Goal: Task Accomplishment & Management: Manage account settings

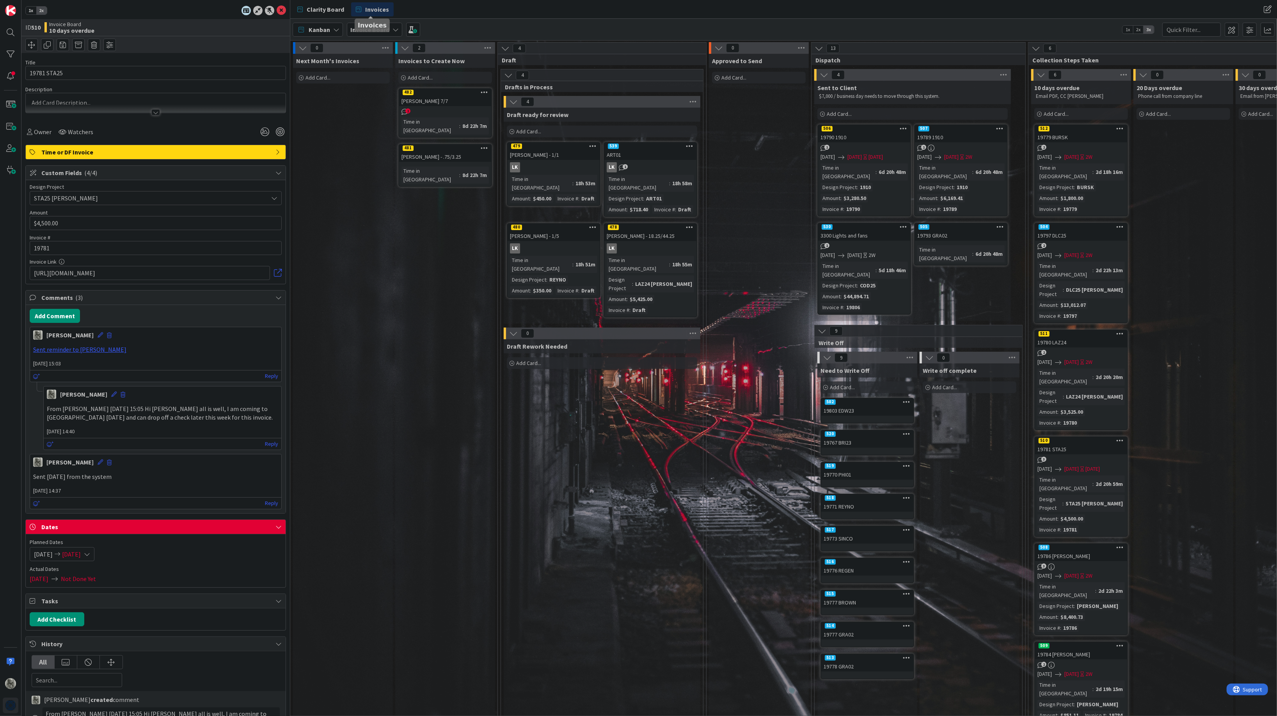
click at [375, 8] on span "Invoices" at bounding box center [377, 9] width 24 height 9
click at [375, 8] on div "Clarity Board Invoices" at bounding box center [558, 9] width 531 height 14
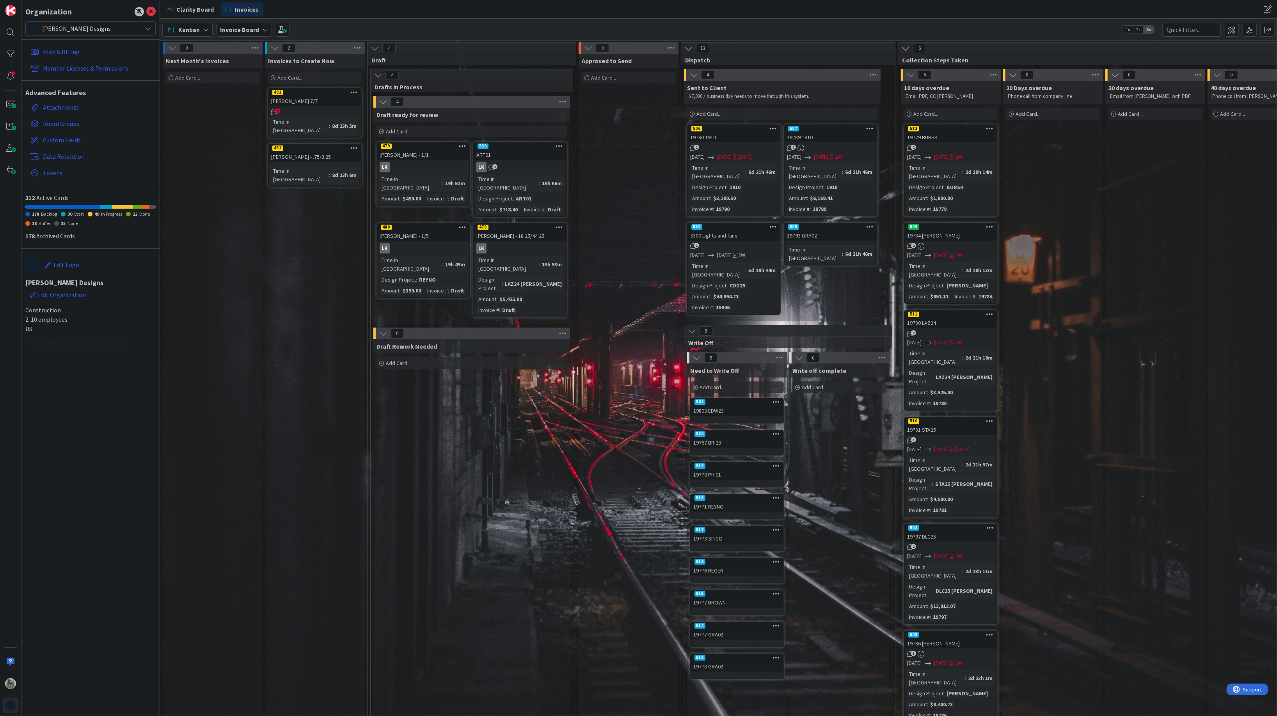
click at [609, 77] on span "Add Card..." at bounding box center [603, 77] width 25 height 7
type textarea "x"
type textarea "3"
type textarea "x"
type textarea "34"
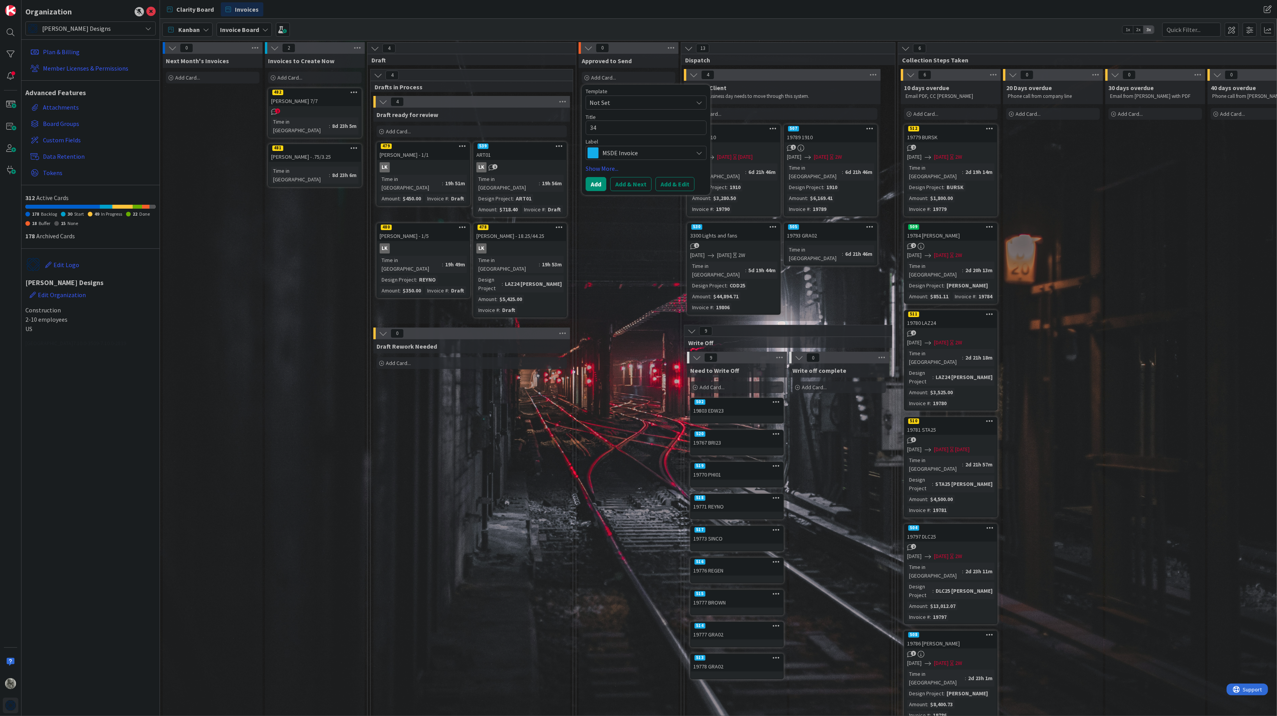
type textarea "x"
type textarea "345"
type textarea "x"
type textarea "3452"
type textarea "x"
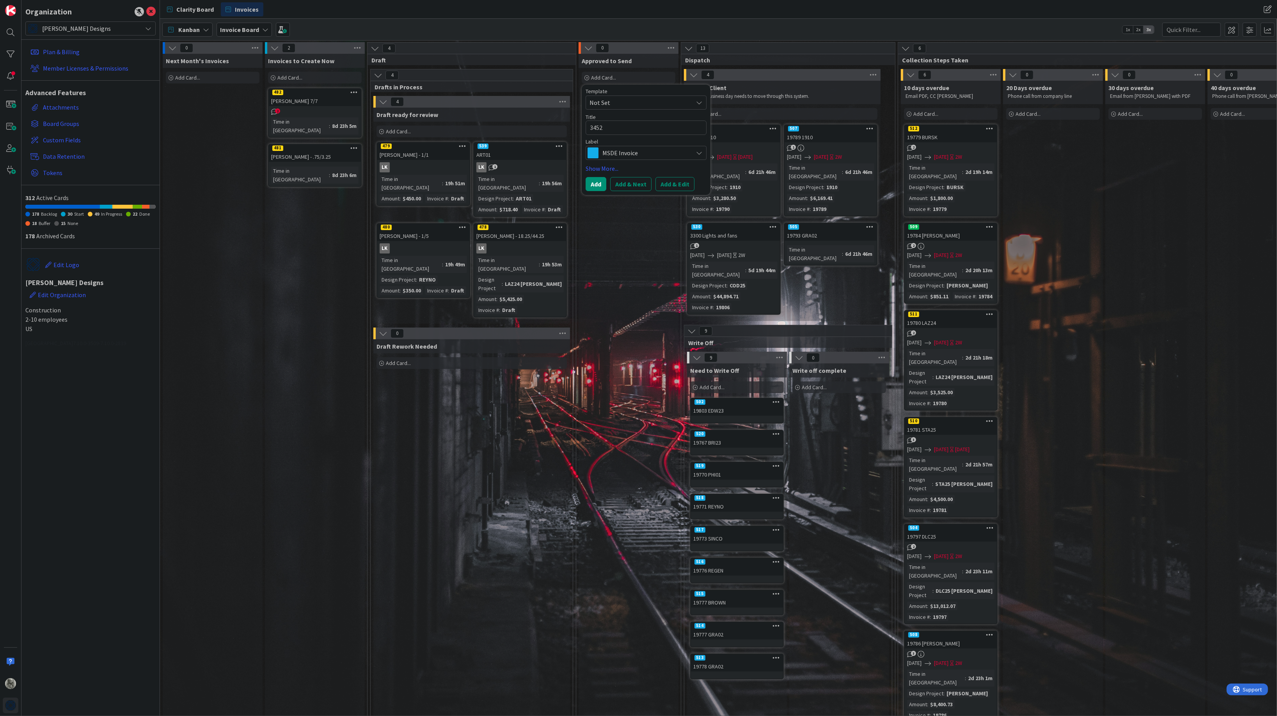
type textarea "34522"
type textarea "x"
type textarea "34522"
type textarea "x"
type textarea "34522 1"
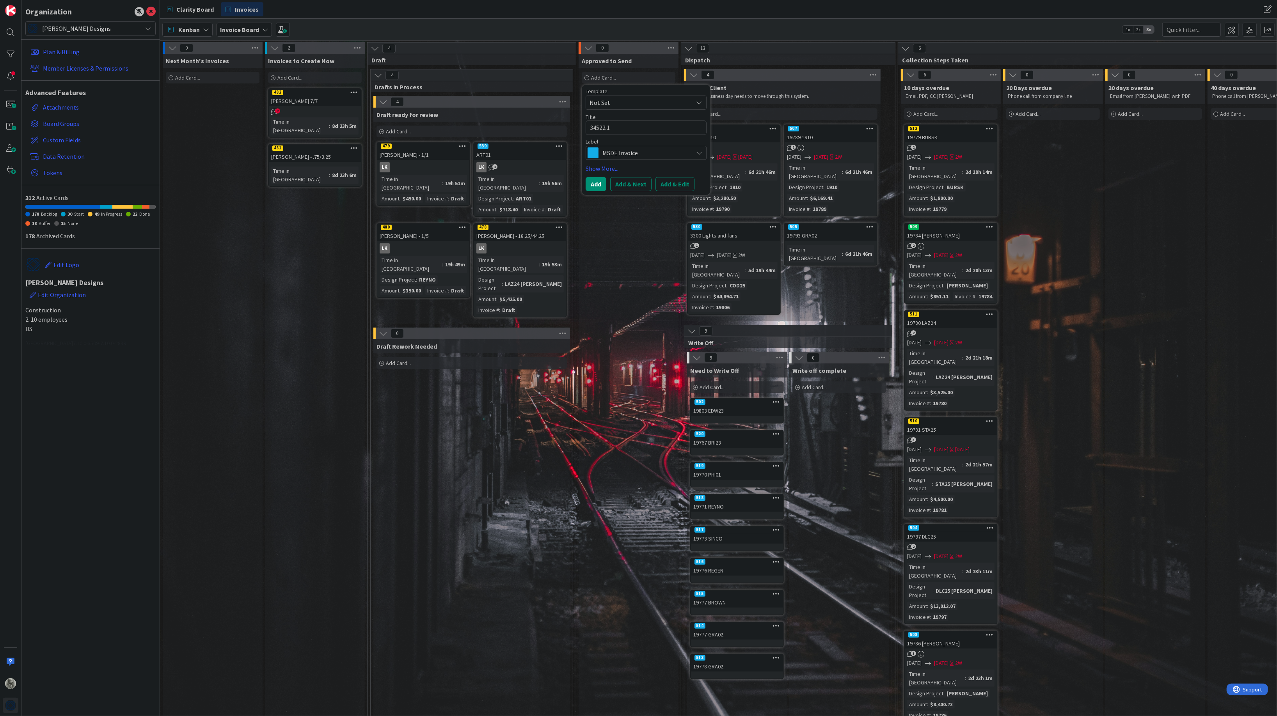
type textarea "x"
type textarea "34522 19"
type textarea "x"
type textarea "34522 196"
type textarea "x"
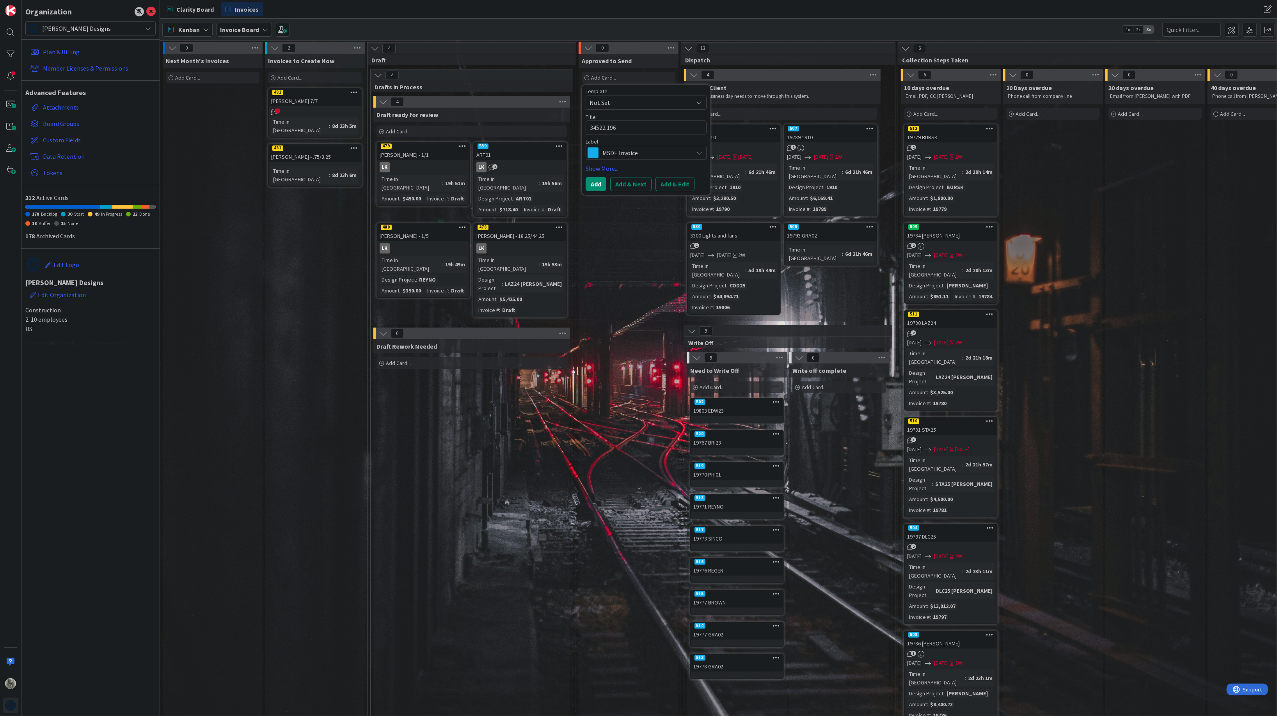
type textarea "34522 1960"
type textarea "x"
type textarea "34522 19609"
click at [638, 183] on button "Add & Next" at bounding box center [630, 184] width 41 height 14
click at [619, 127] on textarea at bounding box center [646, 128] width 121 height 14
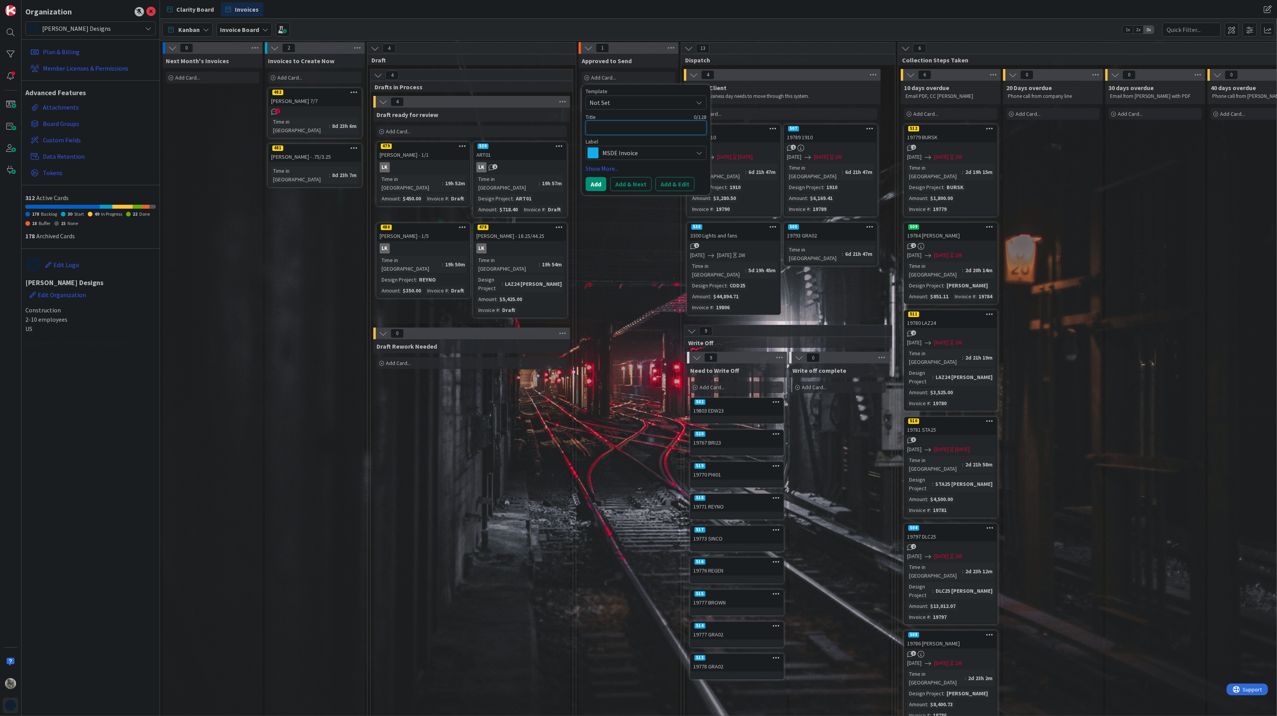
type textarea "x"
type textarea "1"
type textarea "x"
type textarea "19"
type textarea "x"
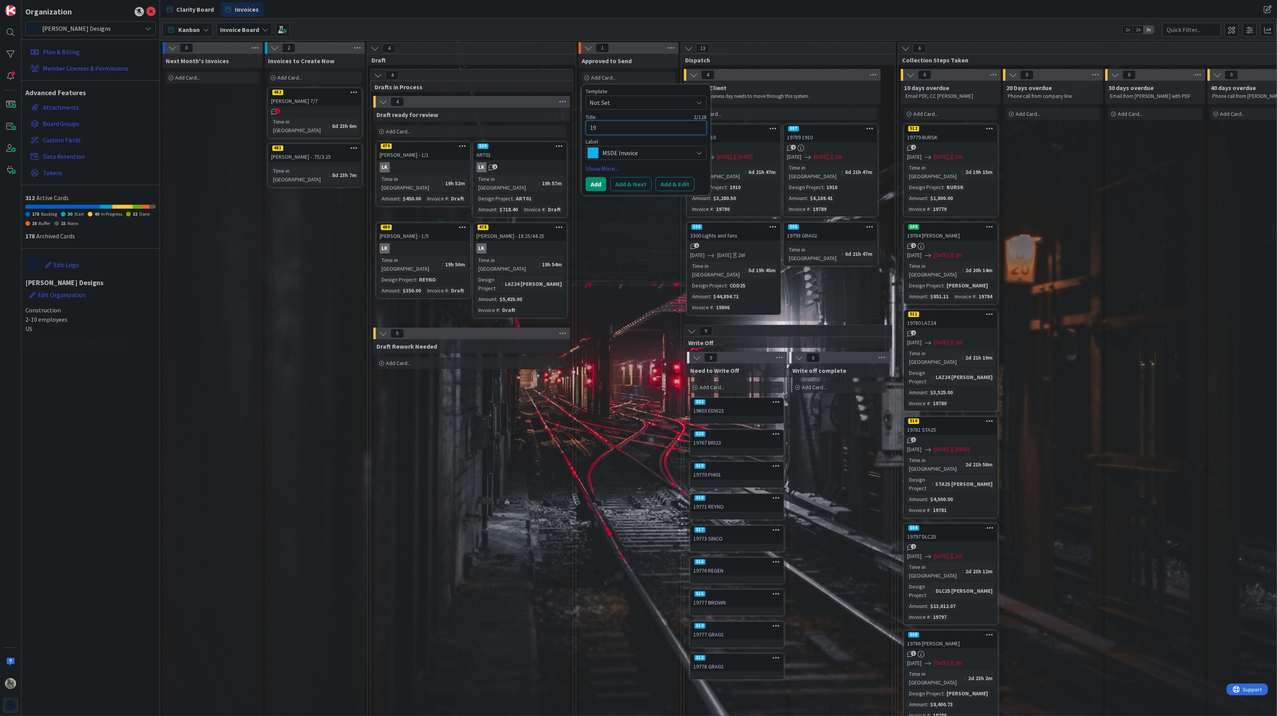
type textarea "191"
type textarea "x"
type textarea "1910"
type textarea "x"
type textarea "1910"
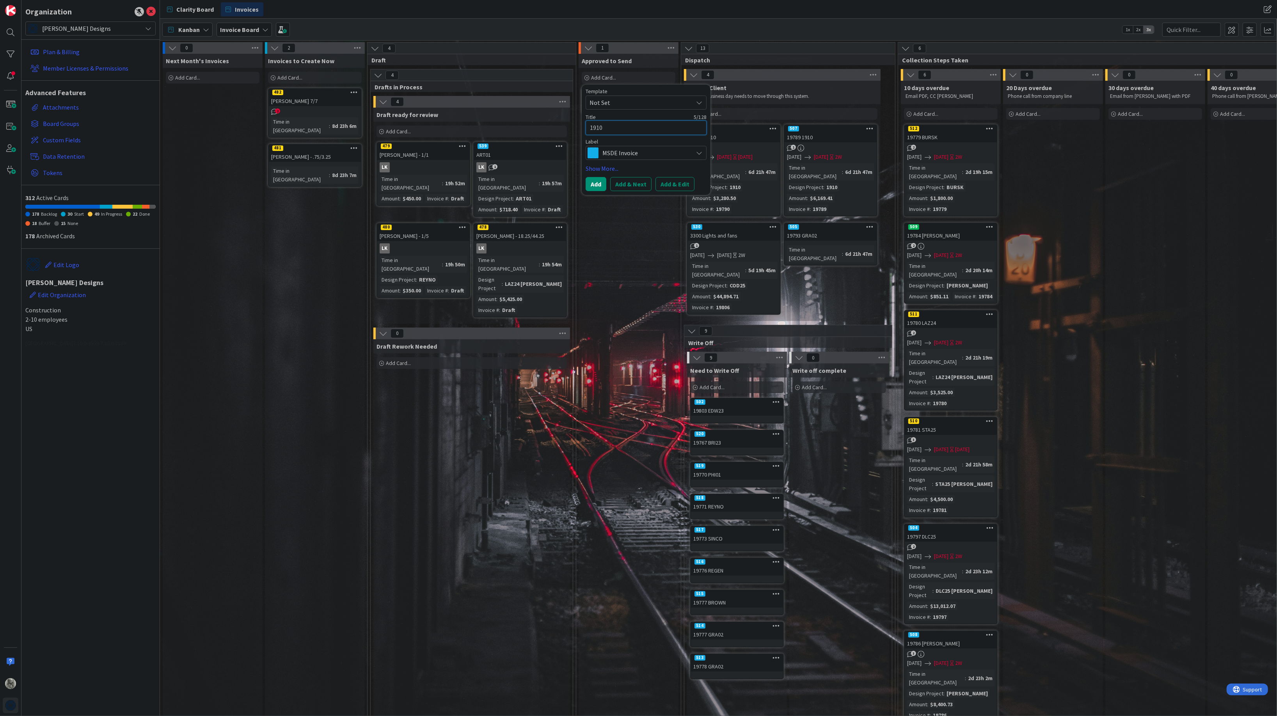
type textarea "x"
type textarea "1910 1"
type textarea "x"
type textarea "1910 19"
type textarea "x"
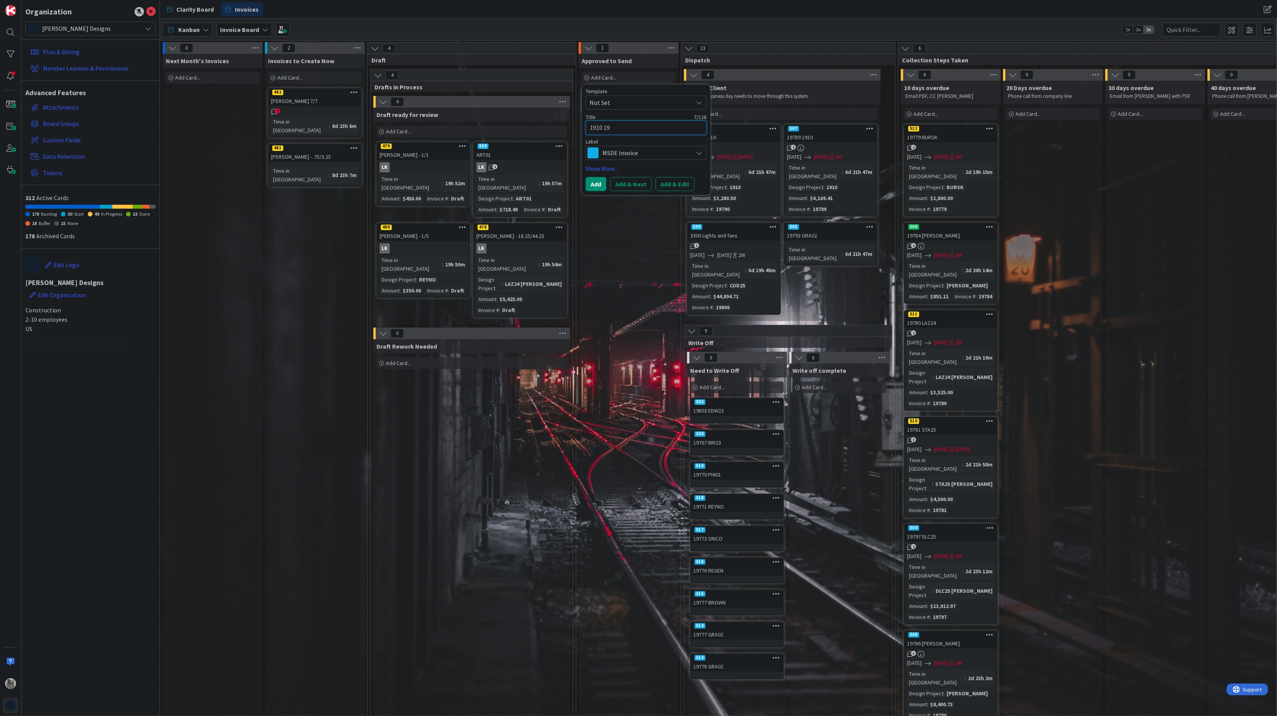
type textarea "1910 197"
type textarea "x"
type textarea "1910 1978"
type textarea "x"
type textarea "1910 19789"
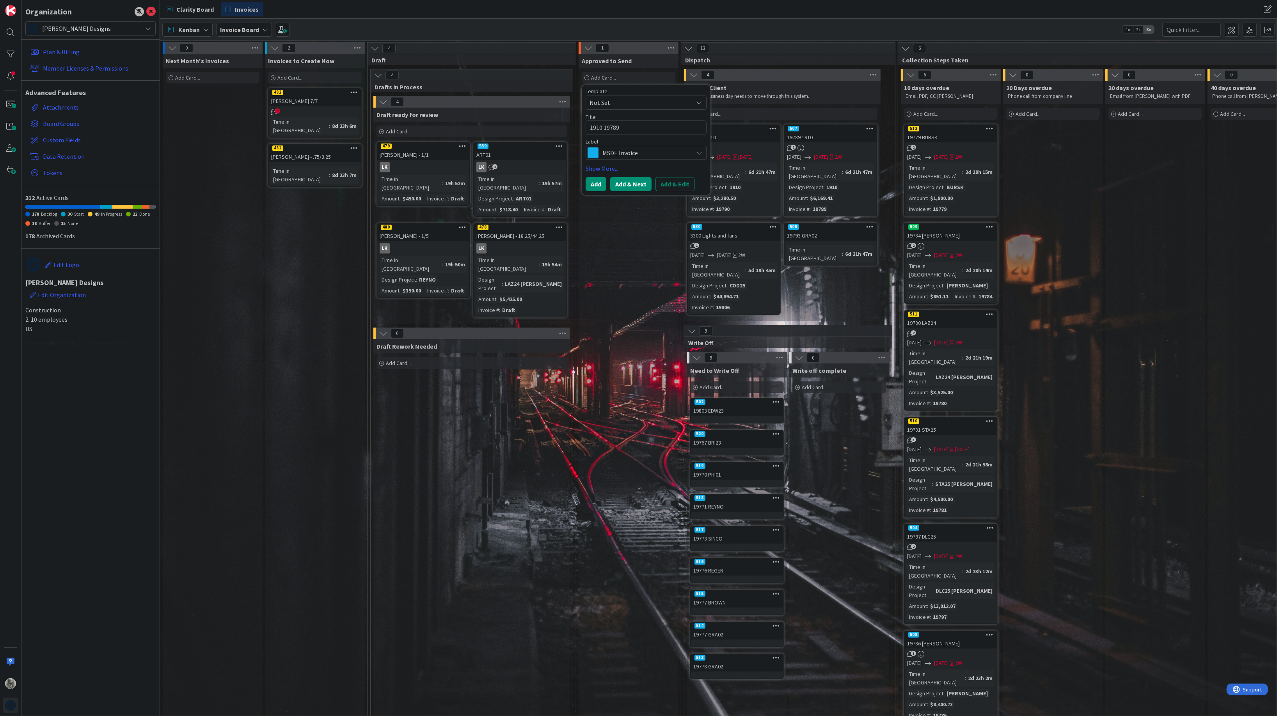
click at [633, 185] on button "Add & Next" at bounding box center [630, 184] width 41 height 14
click at [622, 126] on textarea at bounding box center [646, 128] width 121 height 14
type textarea "x"
type textarea "9"
type textarea "x"
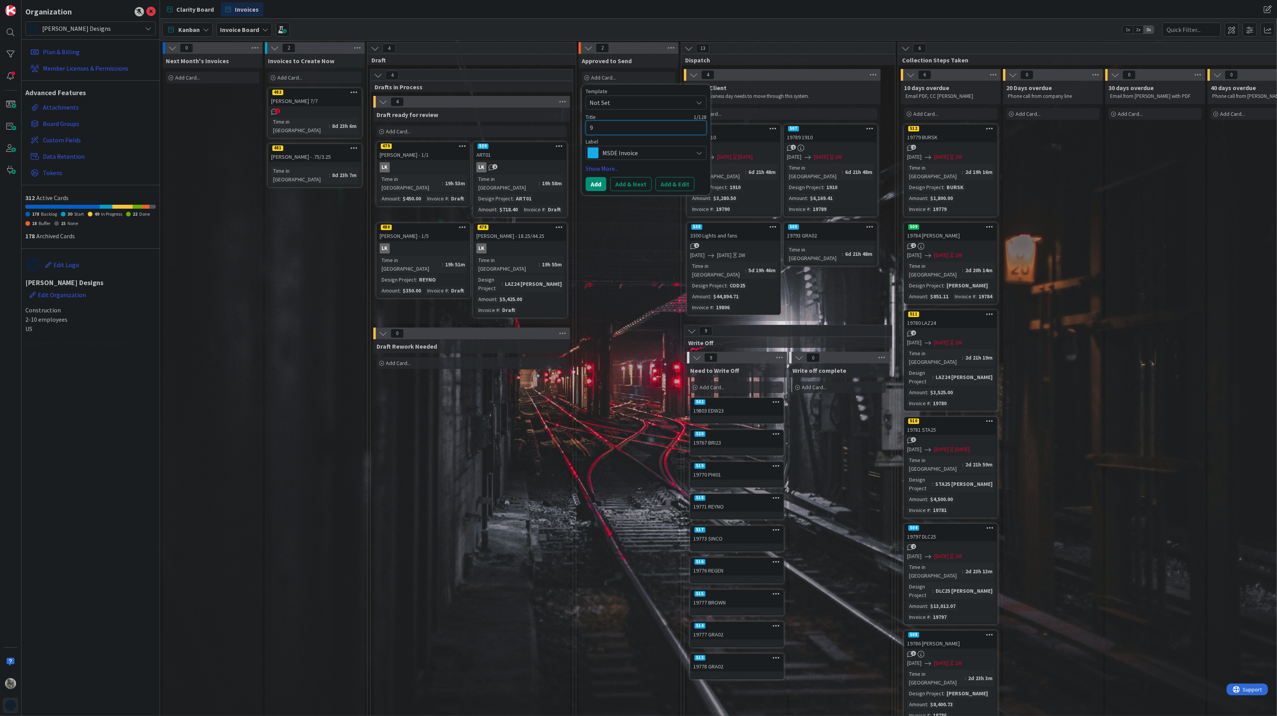
type textarea "97"
type textarea "x"
type textarea "979"
type textarea "x"
type textarea "9790"
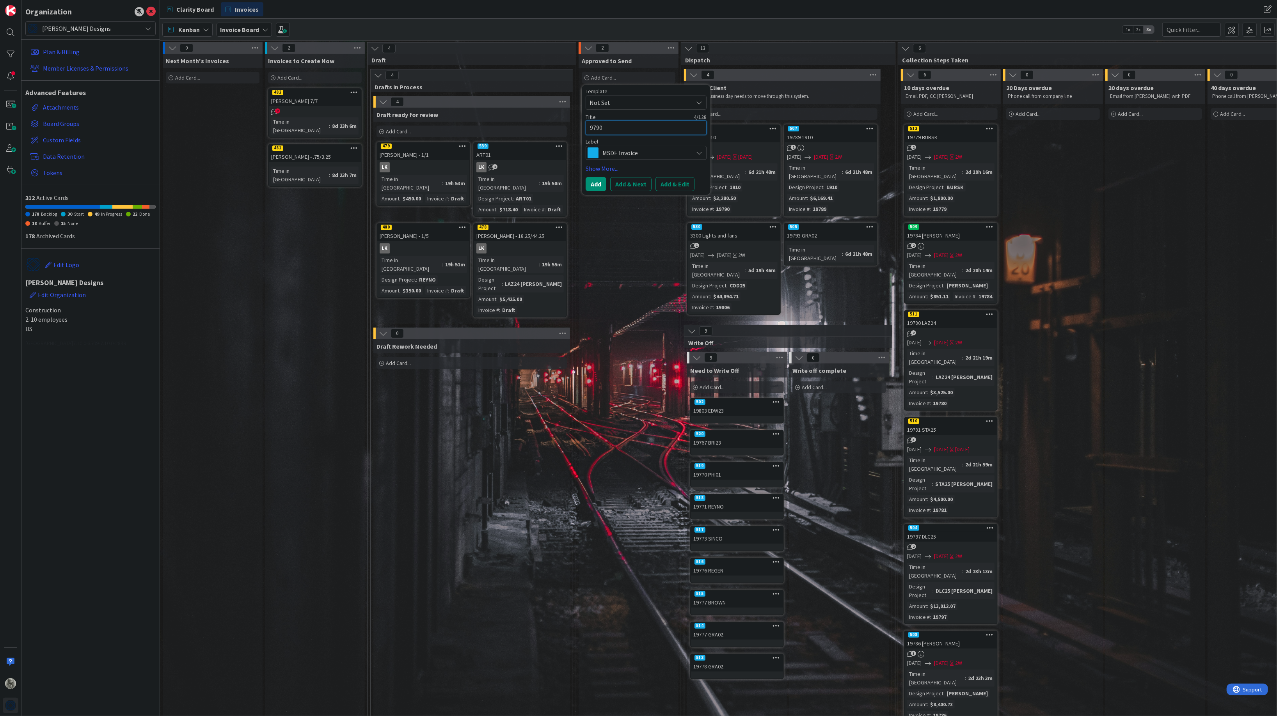
type textarea "x"
type textarea "979"
type textarea "x"
type textarea "97"
type textarea "x"
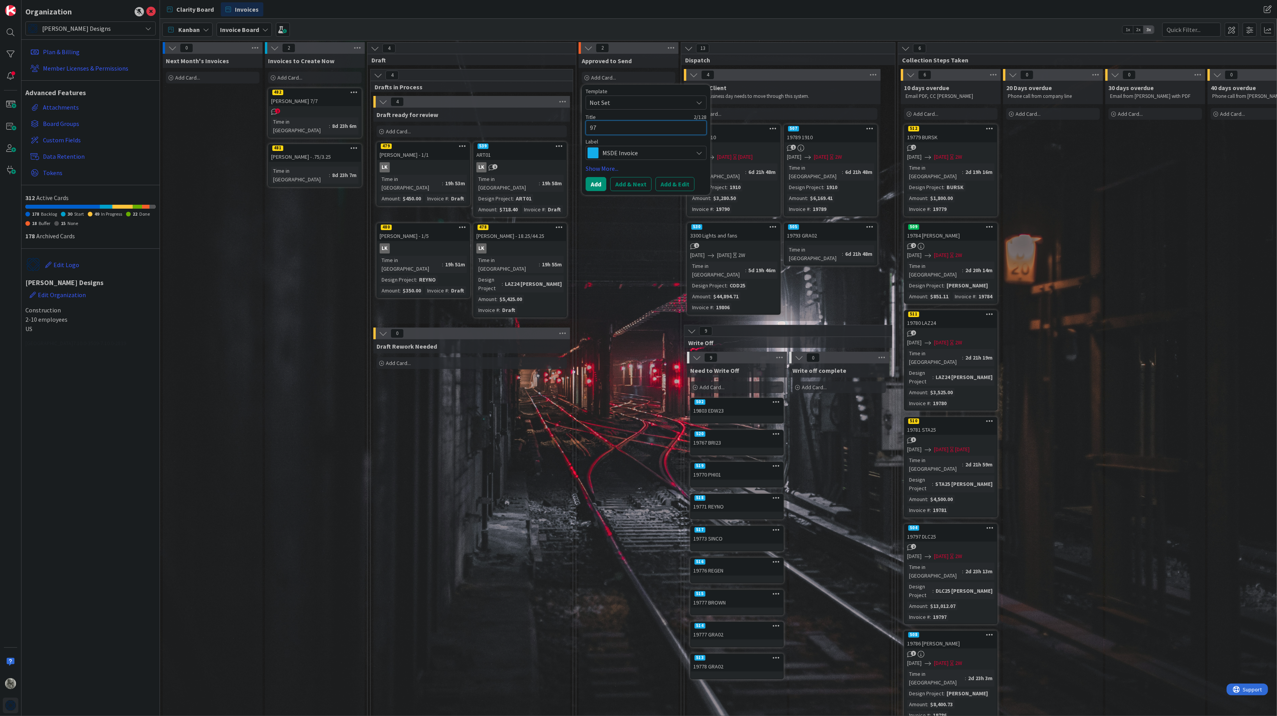
type textarea "9"
type textarea "x"
type textarea "1"
type textarea "x"
type textarea "19"
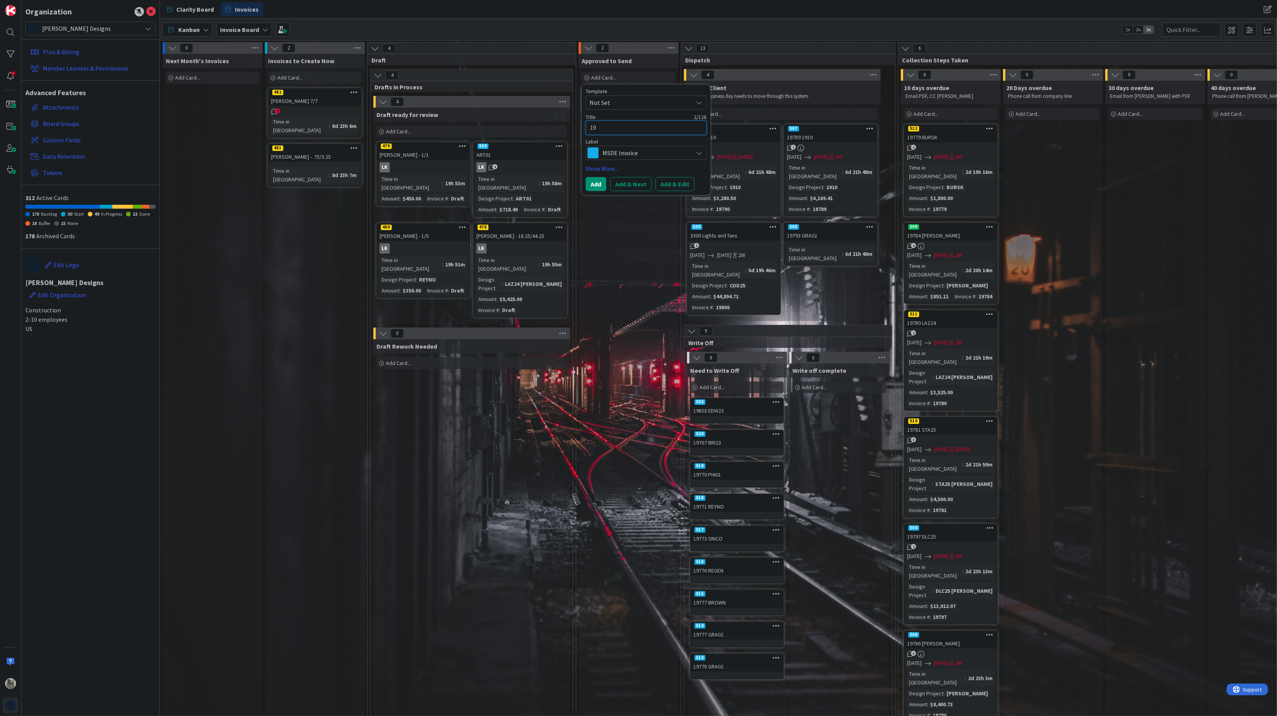
type textarea "x"
type textarea "191"
type textarea "x"
type textarea "1910"
type textarea "x"
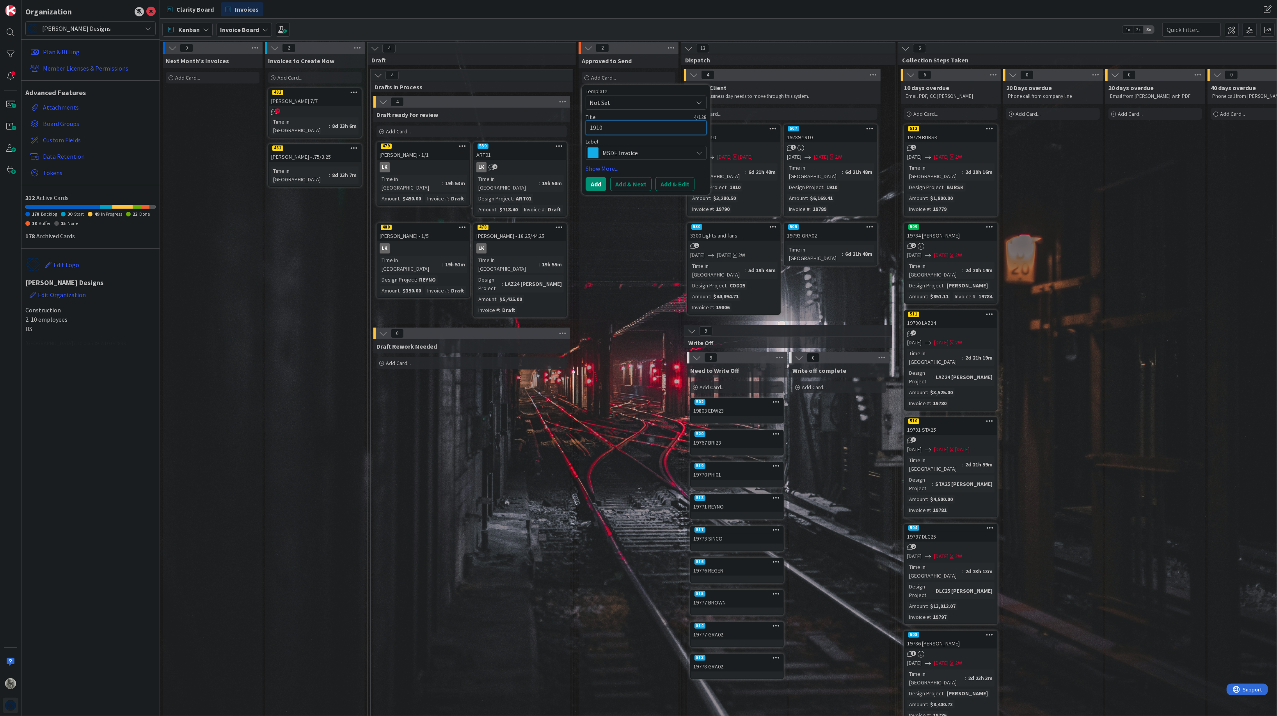
type textarea "1910"
type textarea "x"
type textarea "1910 1"
type textarea "x"
type textarea "1910 19"
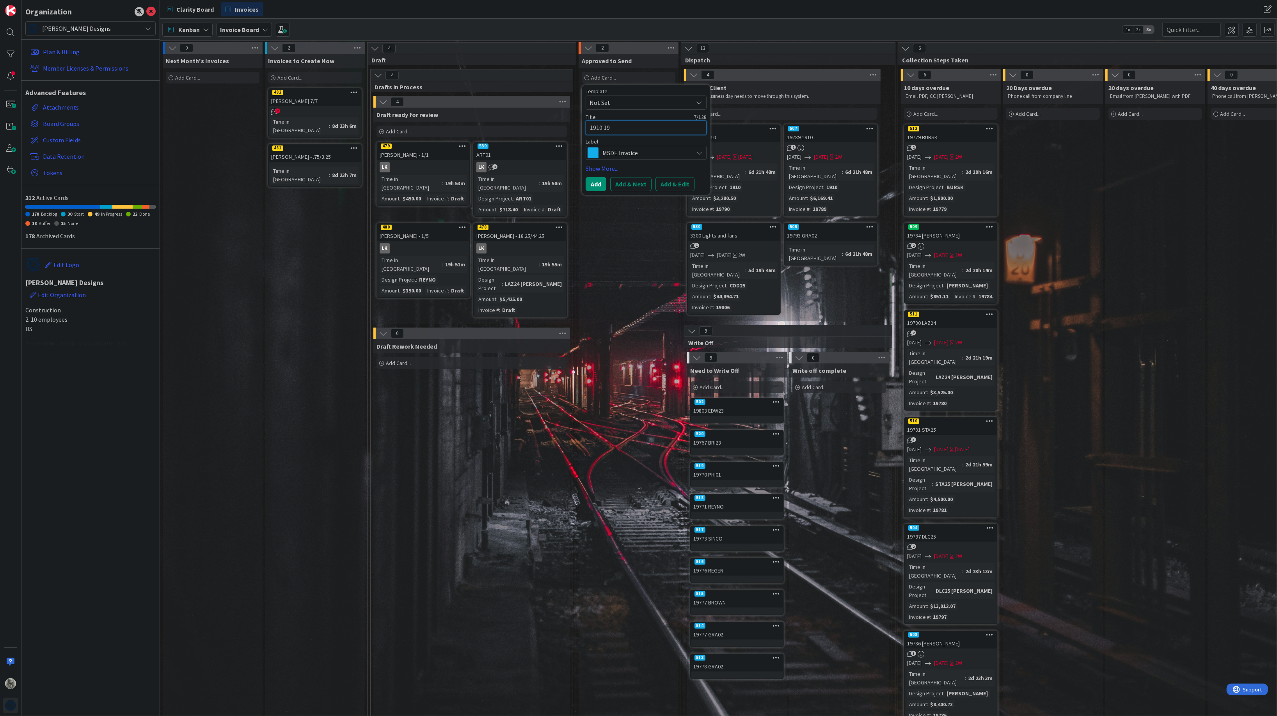
type textarea "x"
type textarea "1910 197"
type textarea "x"
type textarea "1910 1979"
type textarea "x"
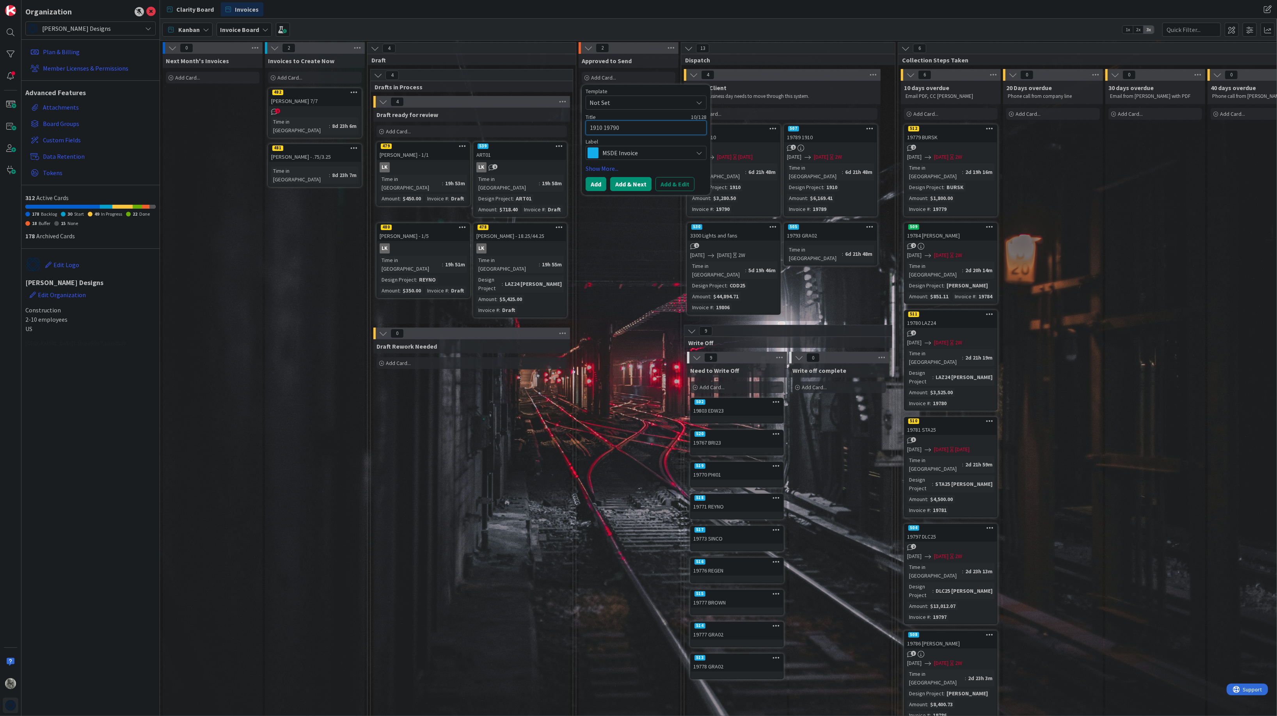
type textarea "1910 19790"
click at [632, 184] on button "Add & Next" at bounding box center [630, 184] width 41 height 14
click at [622, 128] on textarea at bounding box center [646, 128] width 121 height 14
type textarea "x"
type textarea "1"
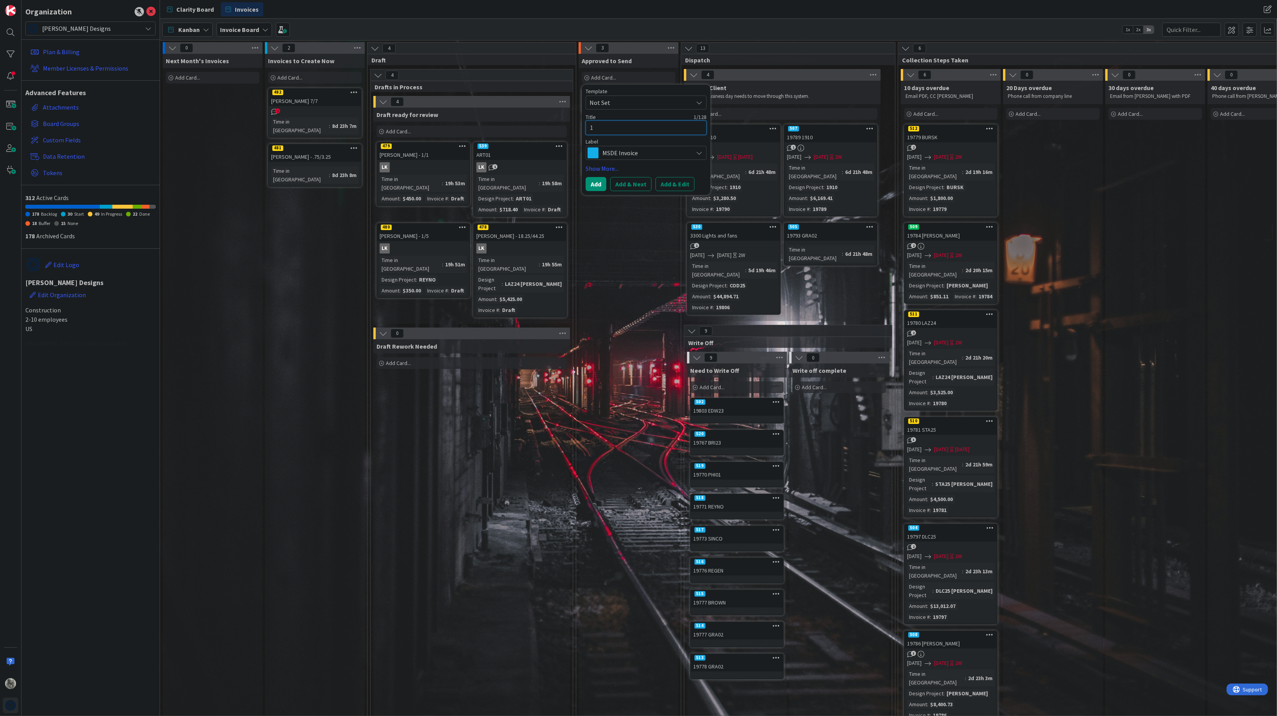
type textarea "x"
type textarea "12"
type textarea "x"
type textarea "12s"
type textarea "x"
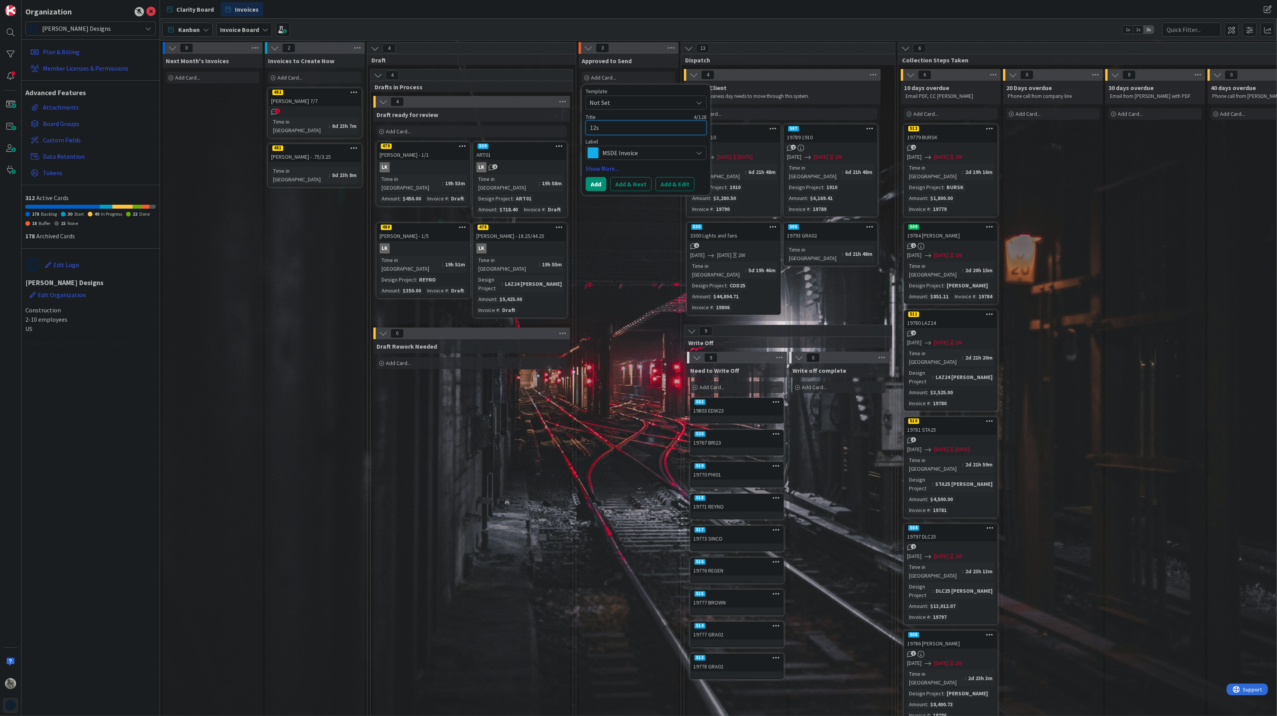
type textarea "12sa"
type textarea "x"
type textarea "12sab"
type textarea "x"
type textarea "12sab"
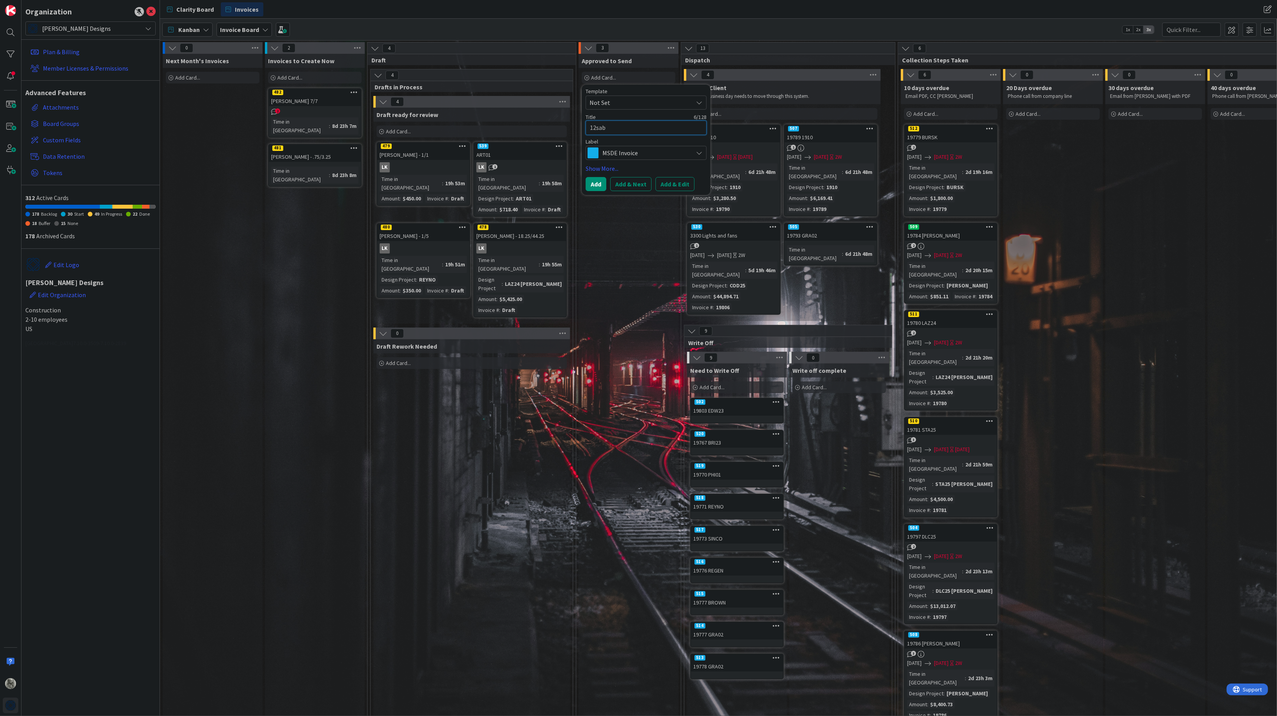
type textarea "x"
type textarea "12sab"
type textarea "x"
type textarea "12sa"
type textarea "x"
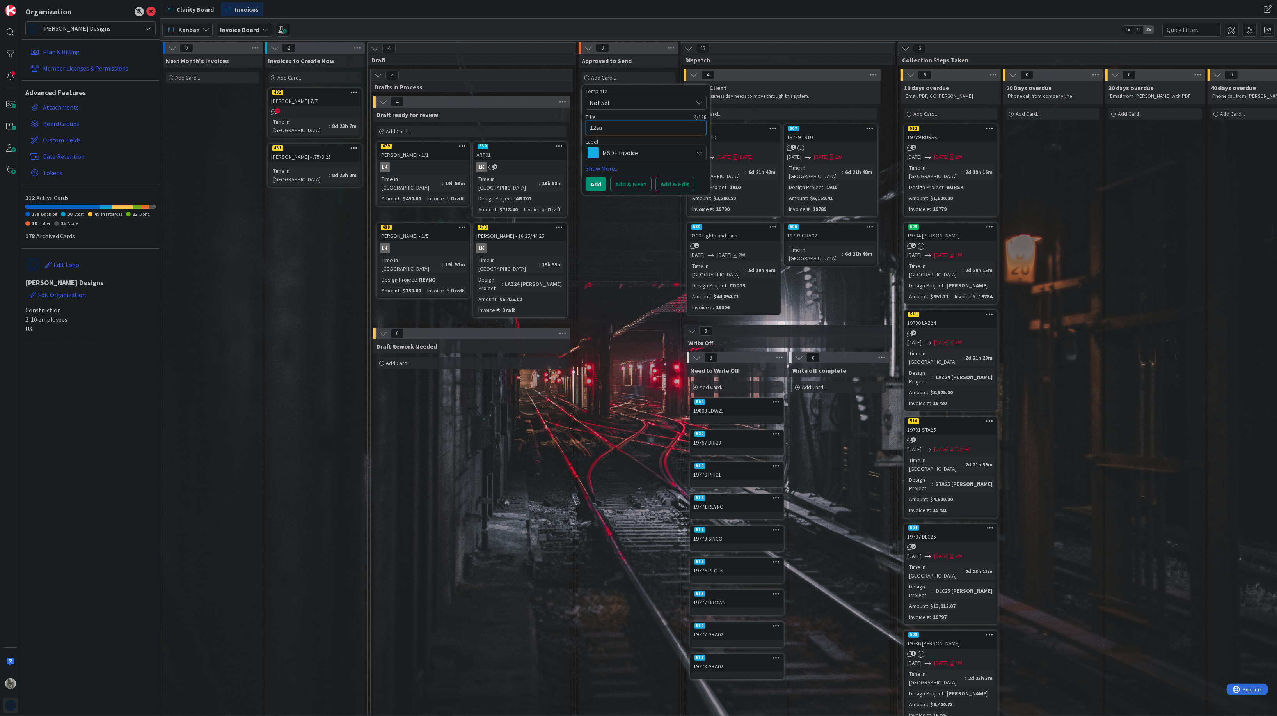
type textarea "12s"
type textarea "x"
type textarea "12"
type textarea "x"
type textarea "12S"
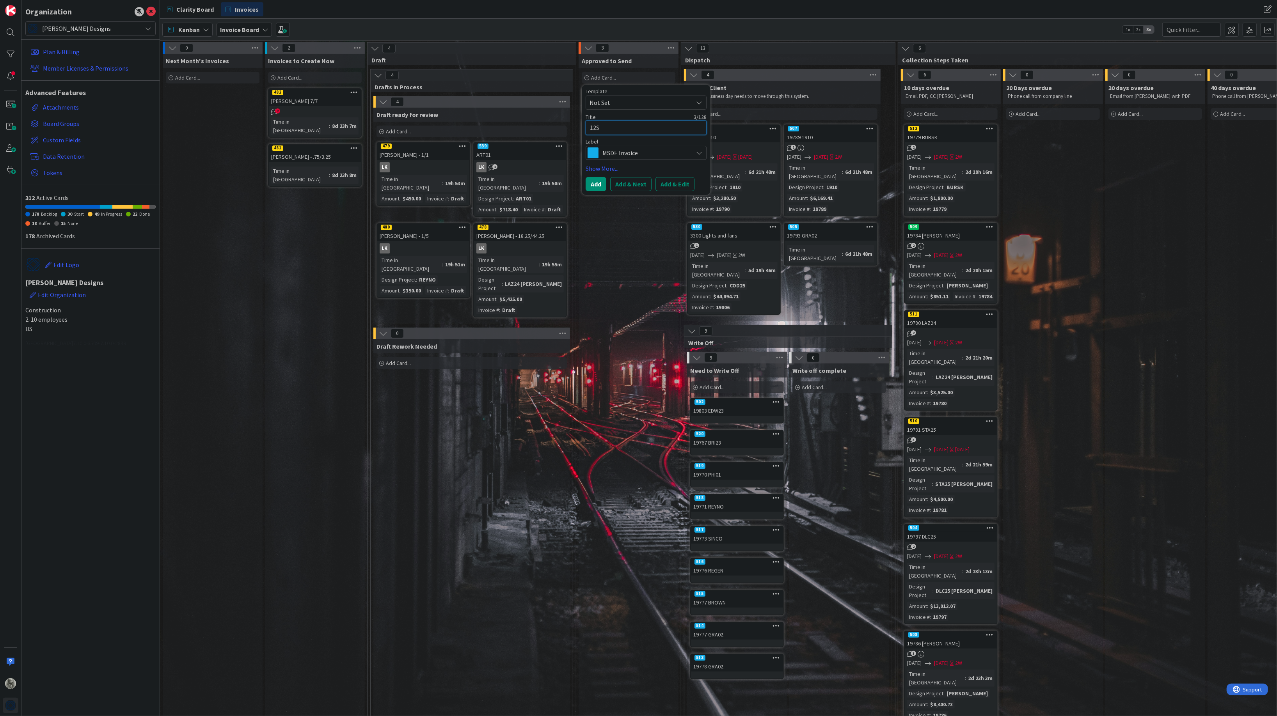
type textarea "x"
type textarea "12SA"
type textarea "x"
type textarea "12SAB"
type textarea "x"
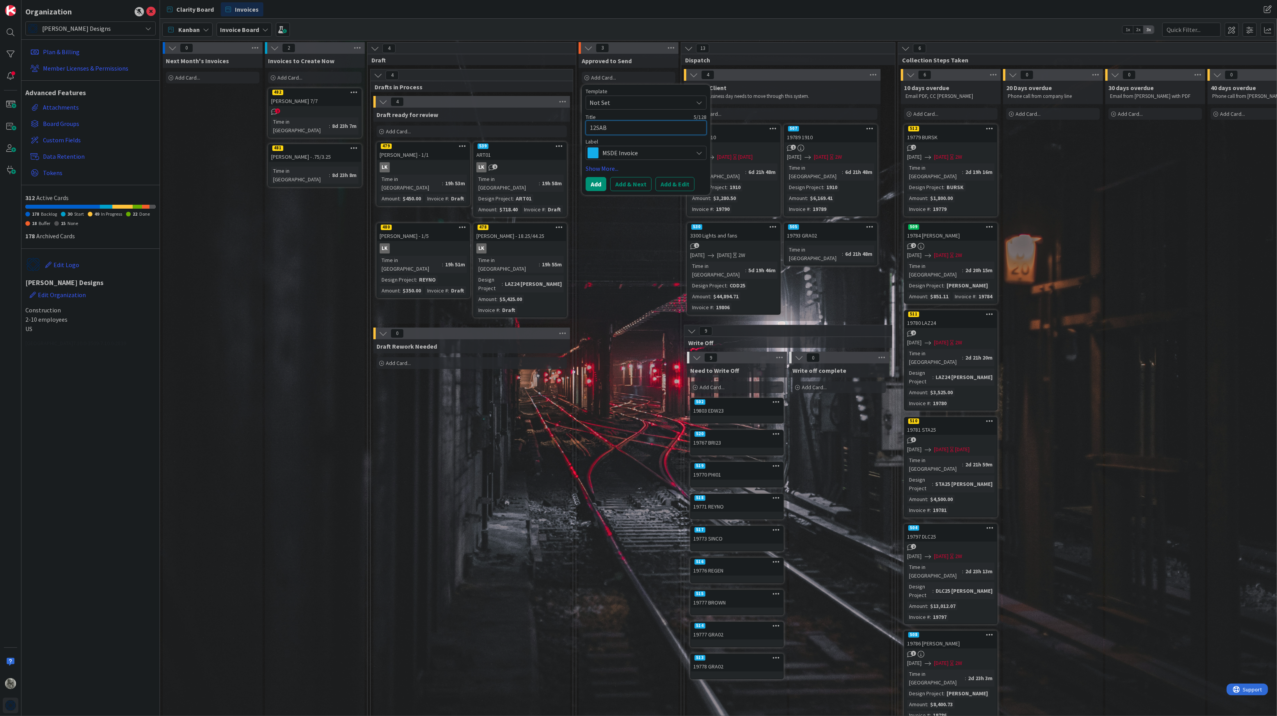
type textarea "12SAB"
type textarea "x"
type textarea "12SAB 1"
type textarea "x"
type textarea "12SAB 19"
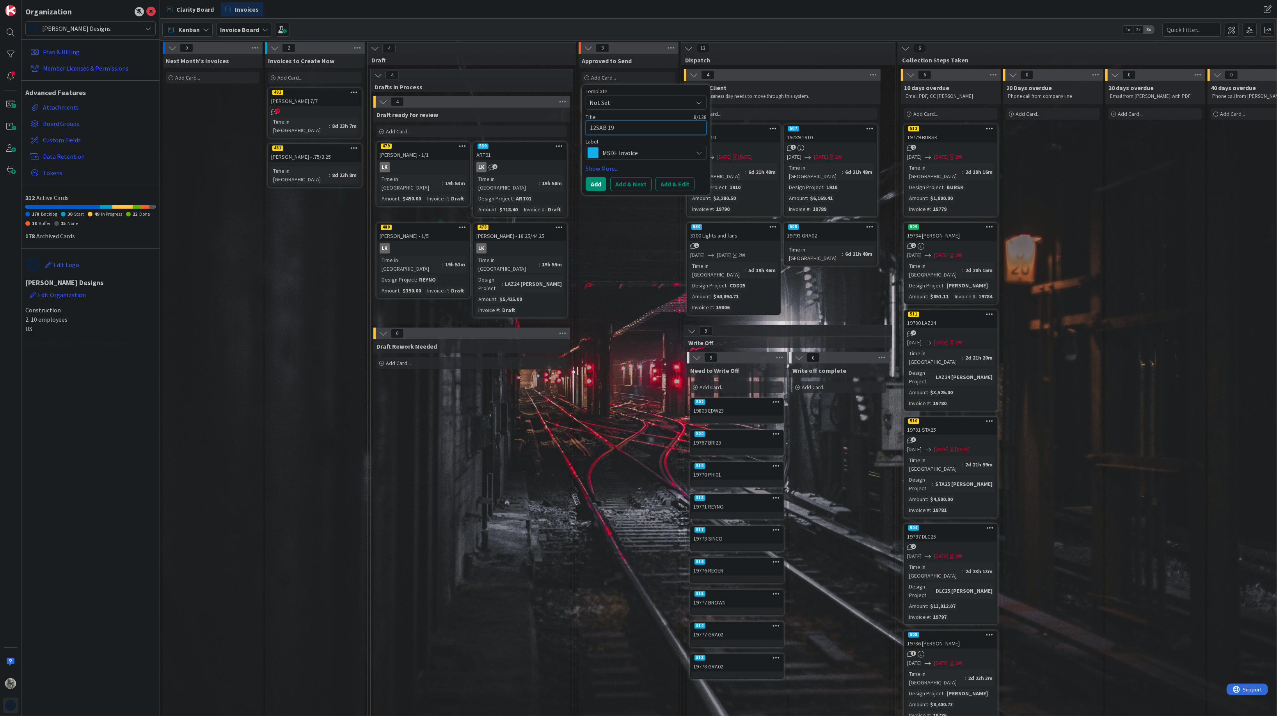
type textarea "x"
type textarea "12SAB 197"
type textarea "x"
type textarea "12SAB 1975"
type textarea "x"
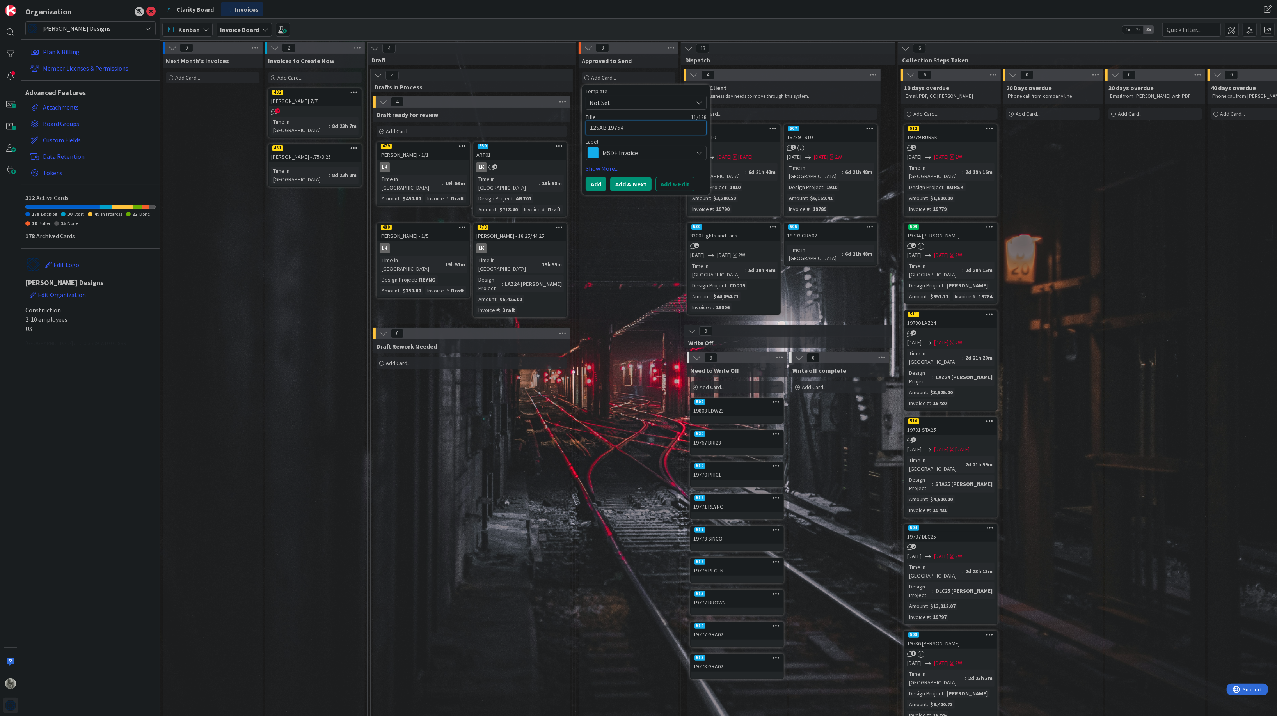
type textarea "12SAB 19754"
click at [630, 185] on button "Add & Next" at bounding box center [630, 184] width 41 height 14
click at [623, 130] on textarea at bounding box center [646, 128] width 121 height 14
type textarea "x"
type textarea "B"
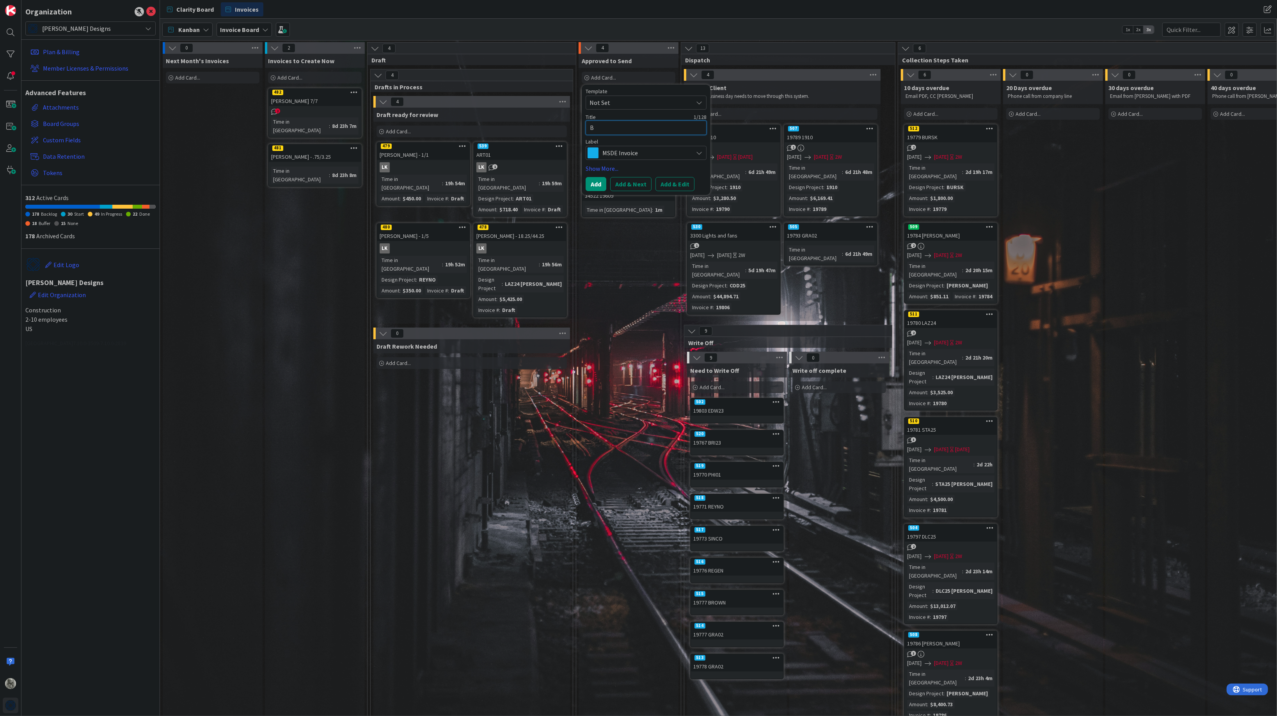
type textarea "x"
type textarea "BR"
type textarea "x"
type textarea "BRI"
type textarea "x"
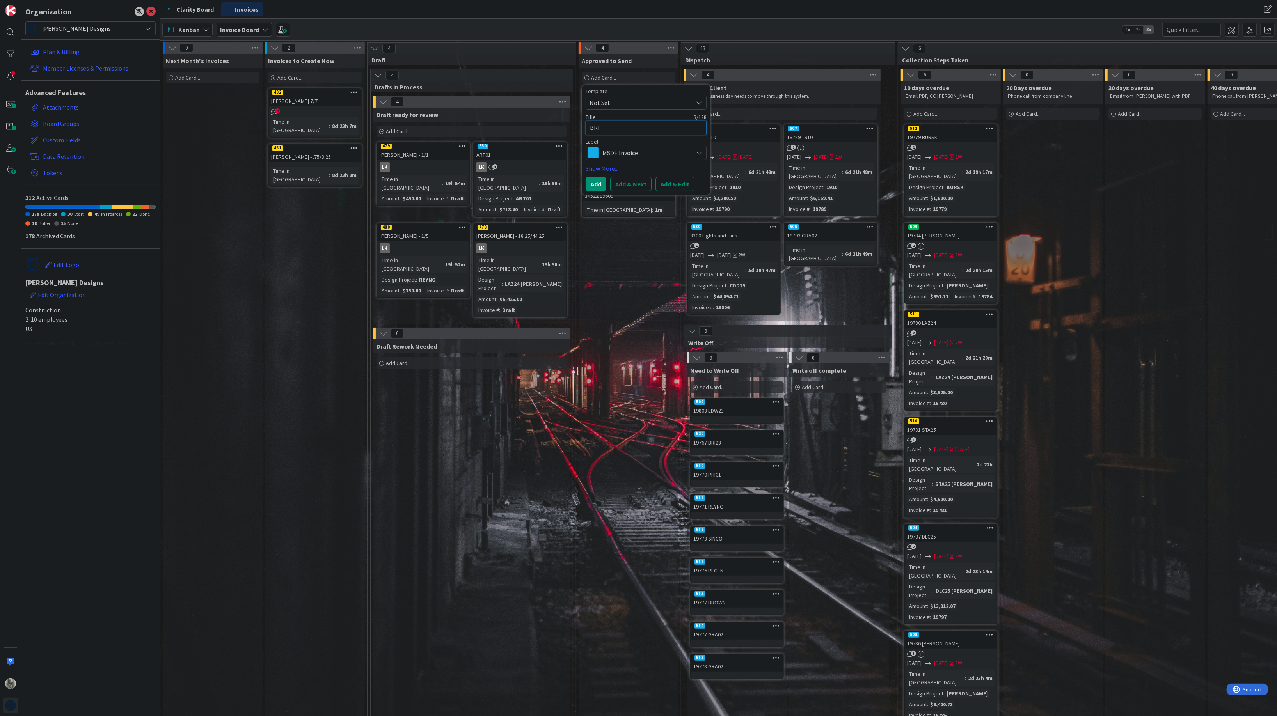
type textarea "BRI2"
type textarea "x"
type textarea "BRI23"
type textarea "x"
type textarea "BRI23"
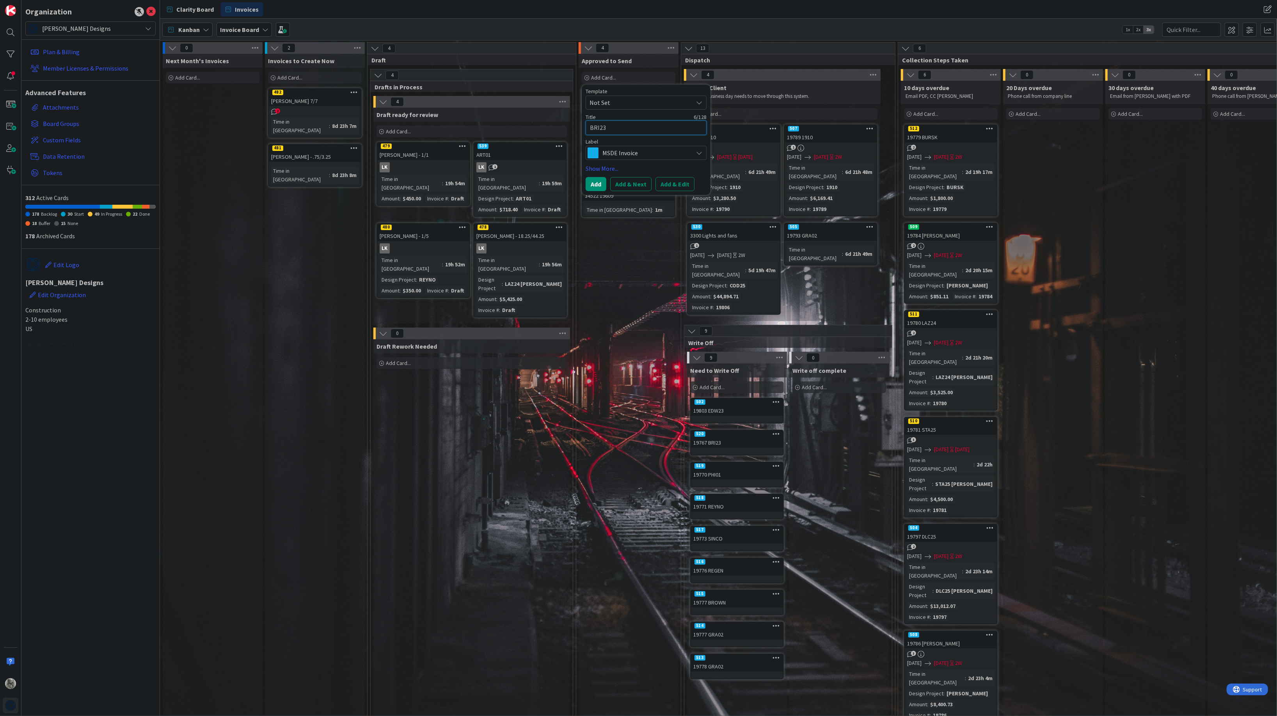
type textarea "x"
type textarea "BRI23 1"
type textarea "x"
type textarea "BRI23 19"
type textarea "x"
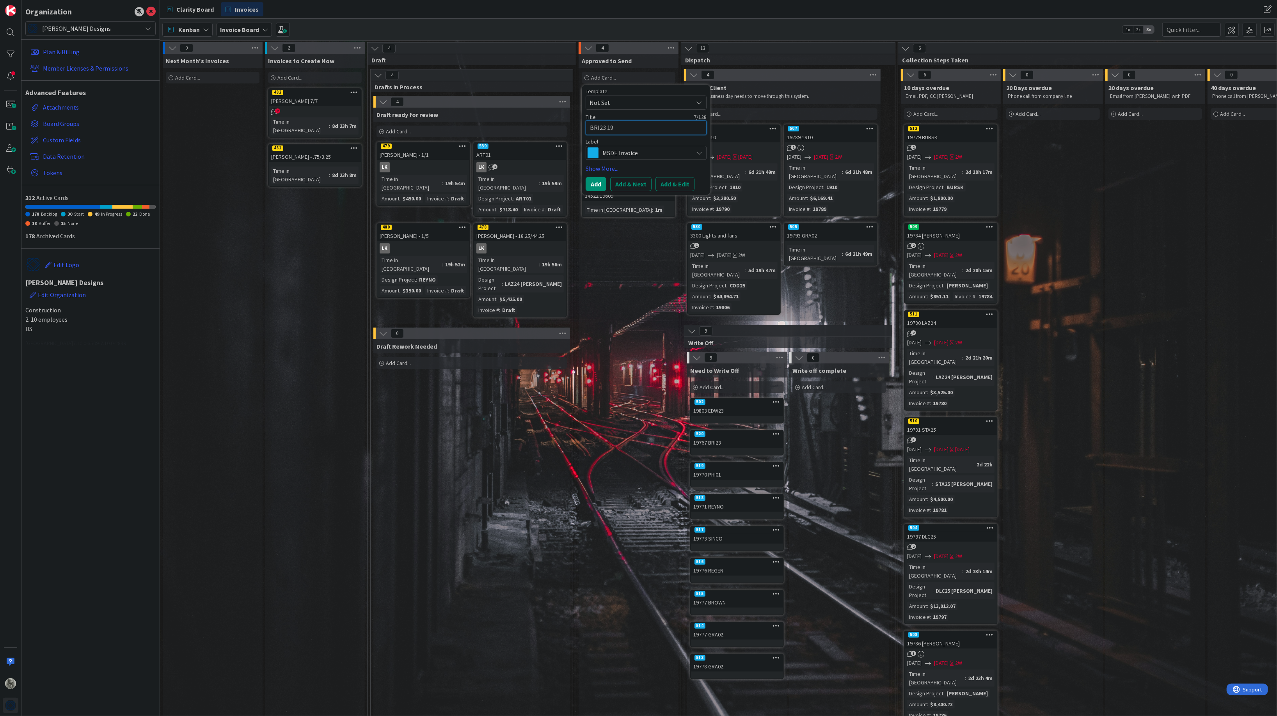
type textarea "BRI23 197"
type textarea "x"
type textarea "BRI23 1976"
type textarea "x"
type textarea "BRI23 19767"
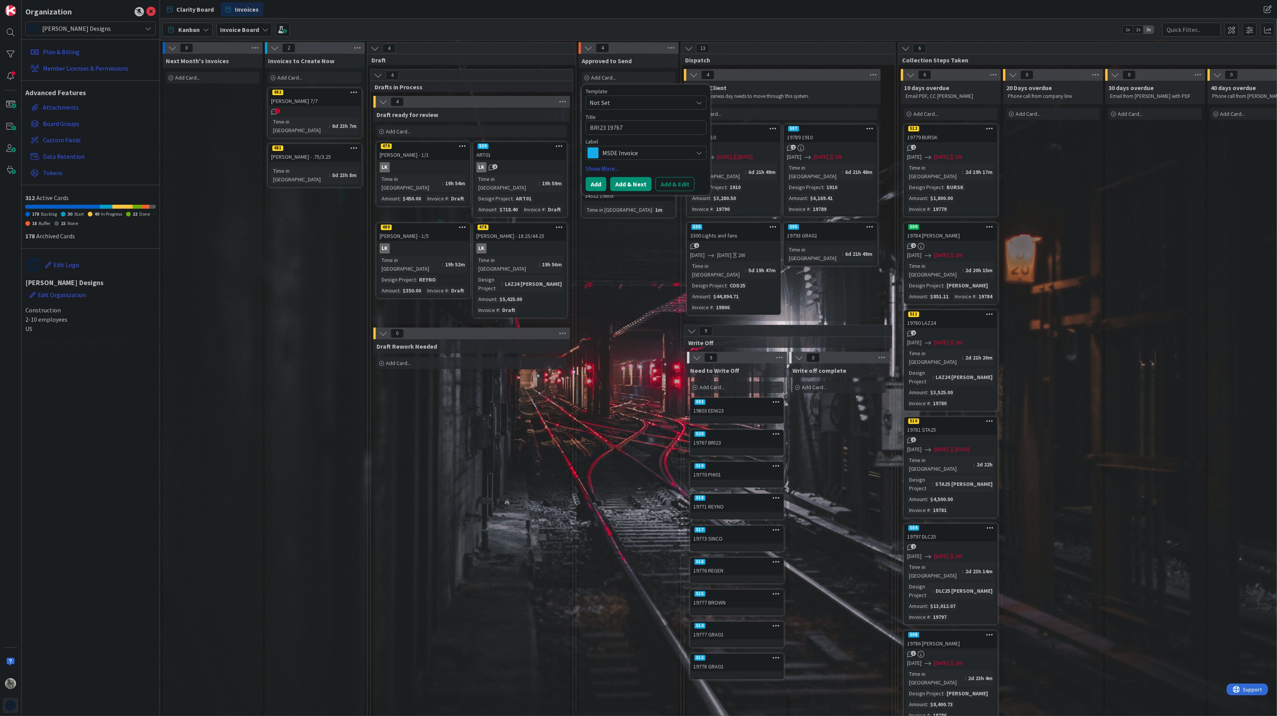
click at [636, 184] on button "Add & Next" at bounding box center [630, 184] width 41 height 14
click at [631, 126] on textarea at bounding box center [646, 128] width 121 height 14
type textarea "x"
type textarea "1"
type textarea "x"
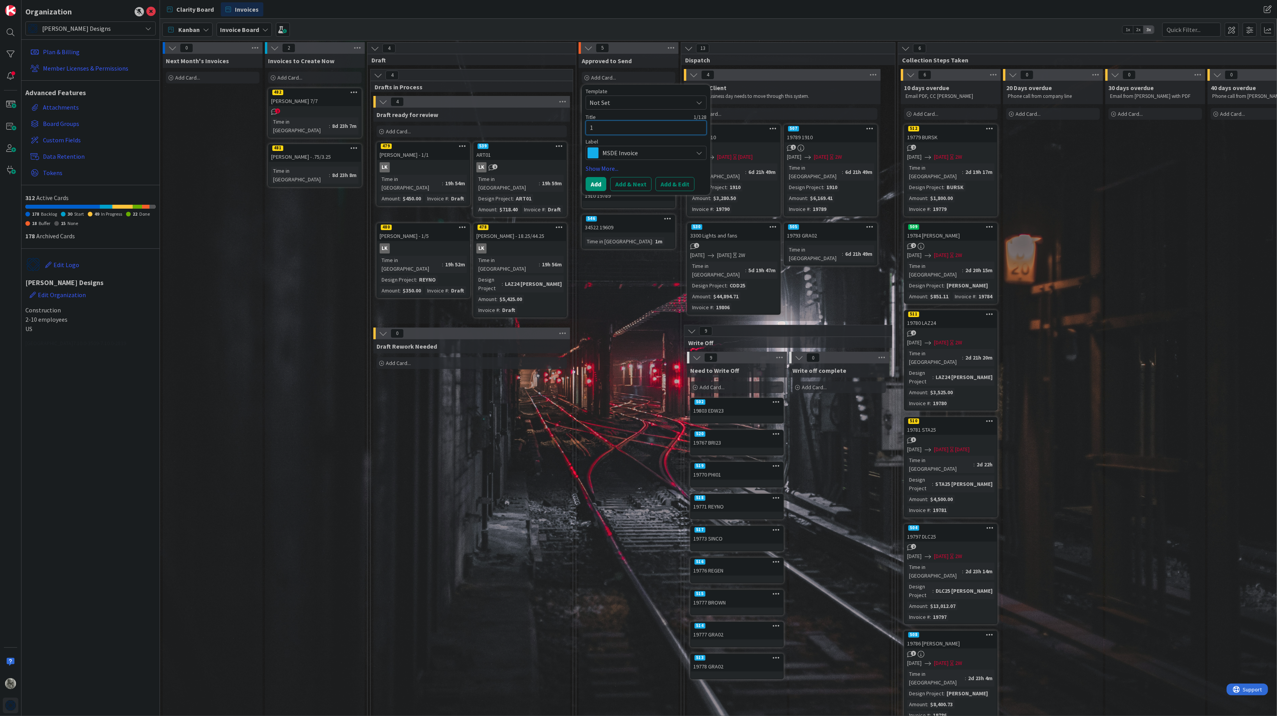
type textarea "19"
type textarea "x"
type textarea "197"
type textarea "x"
type textarea "19"
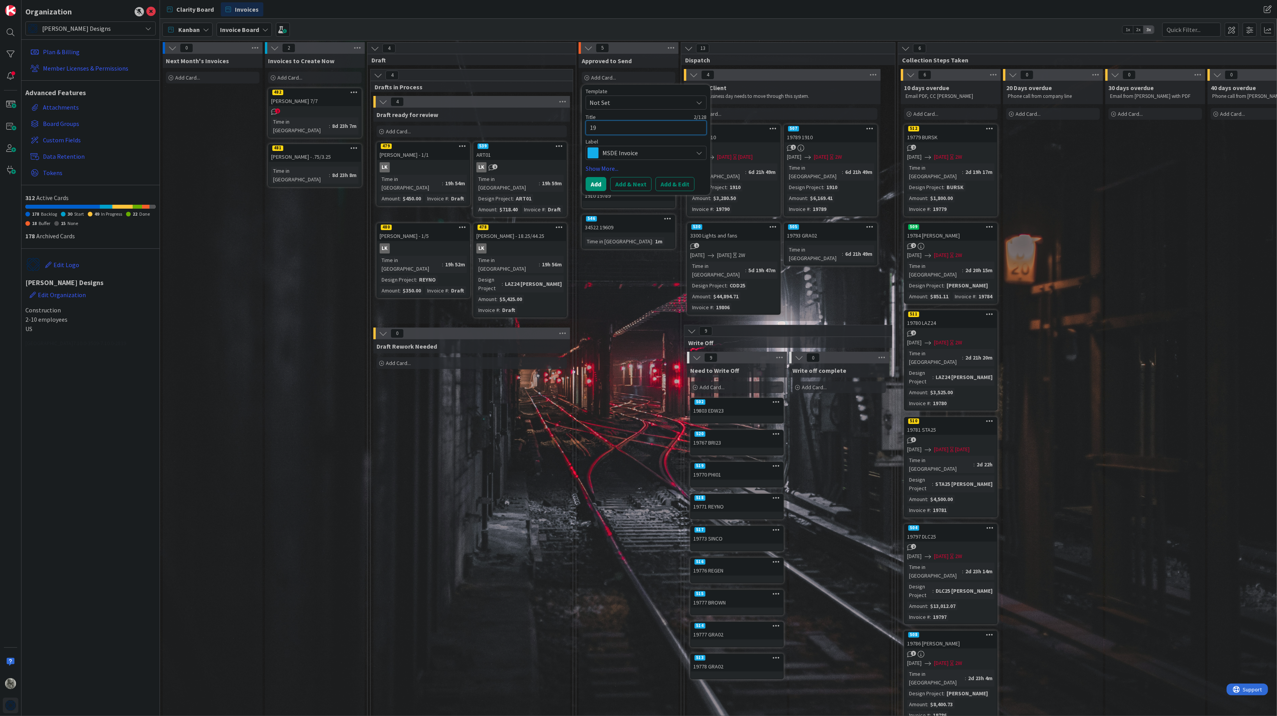
type textarea "x"
type textarea "1"
type textarea "x"
type textarea "B"
type textarea "x"
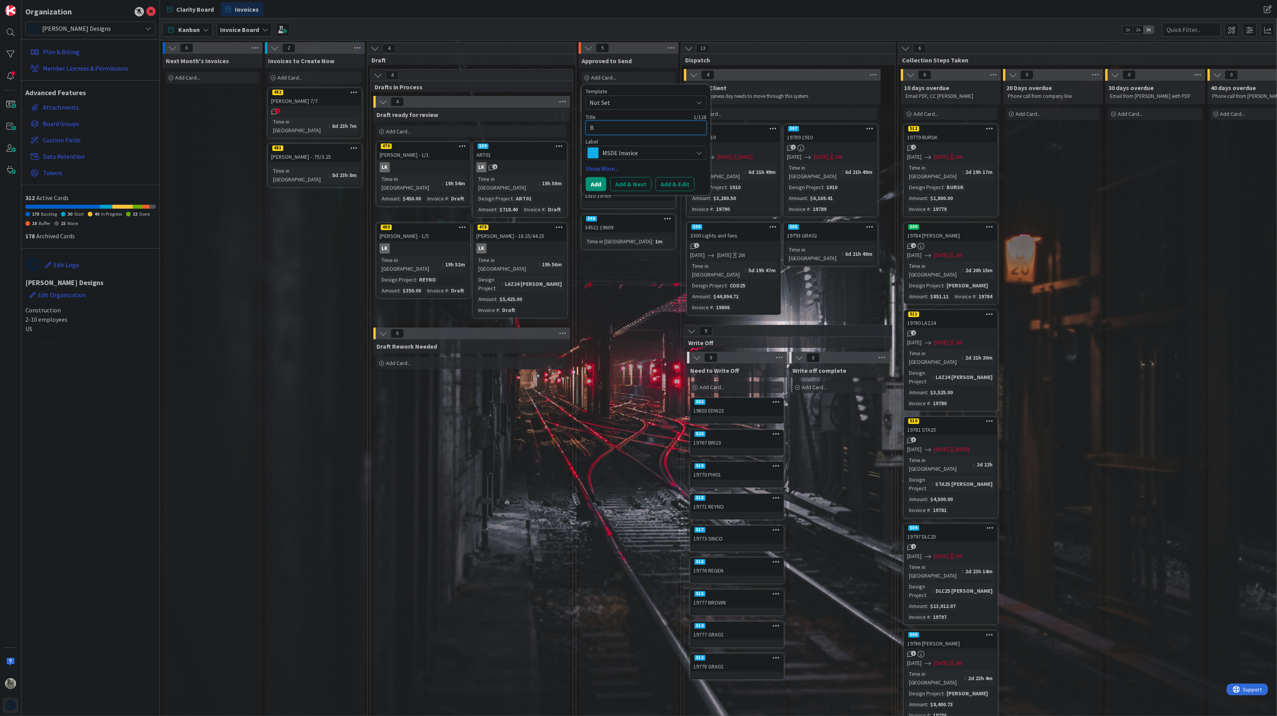
type textarea "BR"
type textarea "x"
type textarea "BRO"
type textarea "x"
type textarea "BROW"
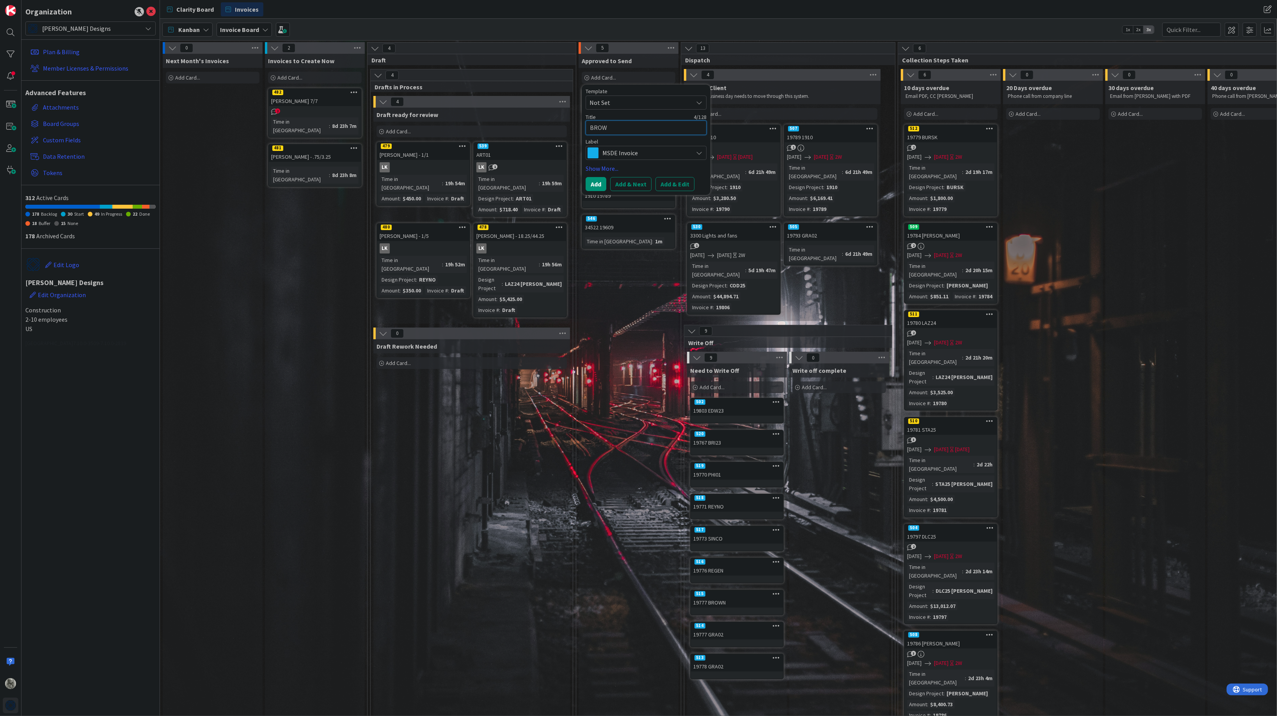
type textarea "x"
type textarea "BROWN"
type textarea "x"
type textarea "BROWN"
type textarea "x"
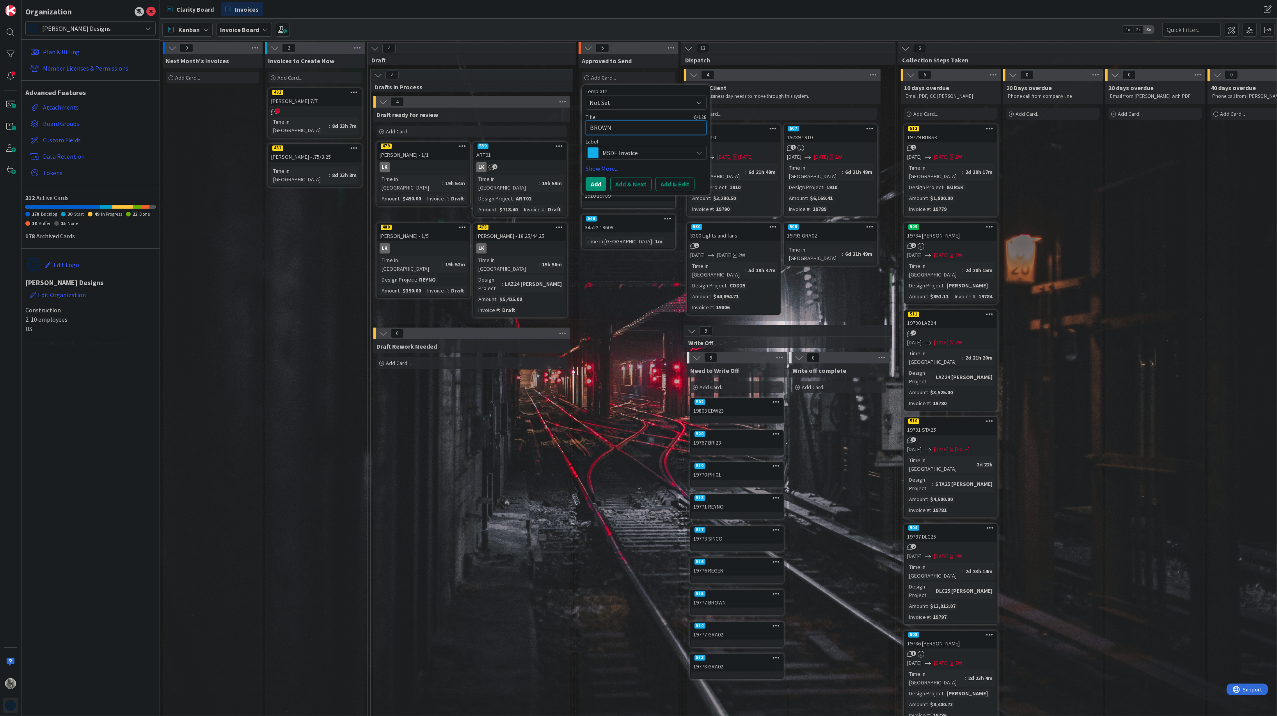
type textarea "BROWN 1"
type textarea "x"
type textarea "BROWN 19"
type textarea "x"
type textarea "BROWN 197"
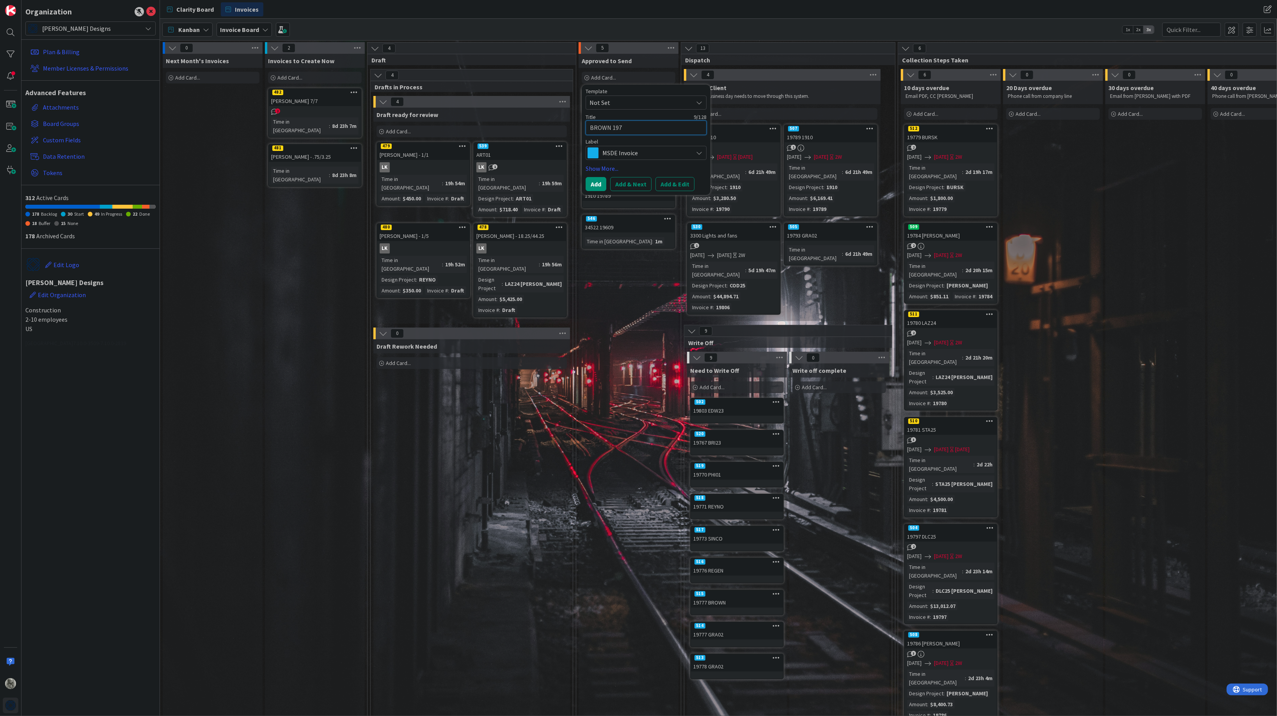
type textarea "x"
type textarea "BROWN 1977"
type textarea "x"
type textarea "BROWN 19777"
click at [634, 187] on button "Add & Next" at bounding box center [630, 184] width 41 height 14
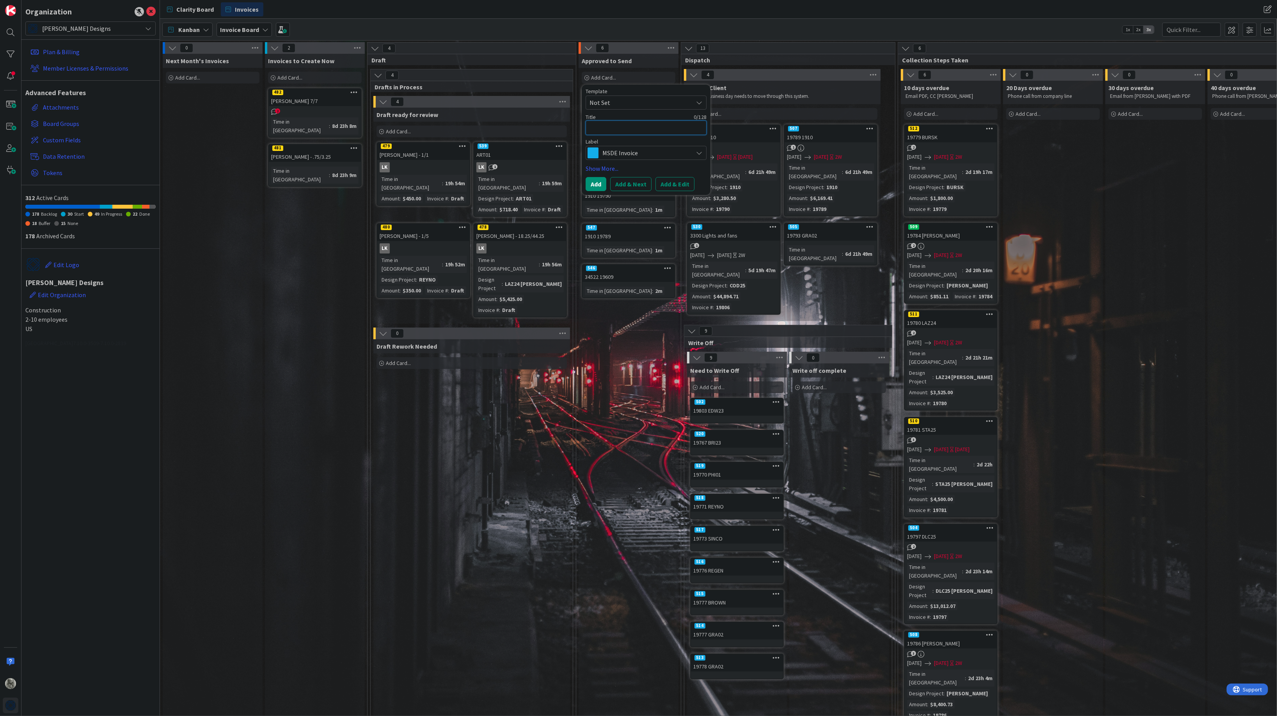
click at [638, 124] on textarea at bounding box center [646, 128] width 121 height 14
type textarea "x"
type textarea "B"
type textarea "x"
type textarea "BR"
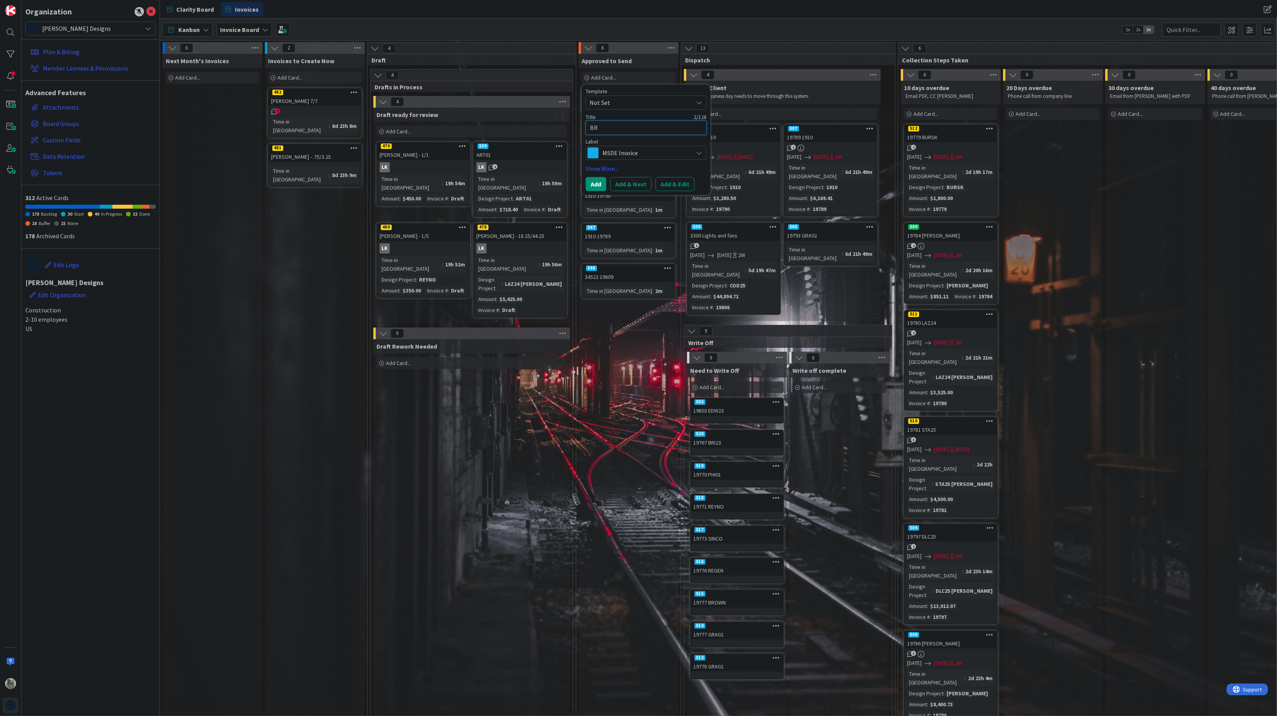
type textarea "x"
type textarea "BRW"
type textarea "x"
type textarea "BRW0"
type textarea "x"
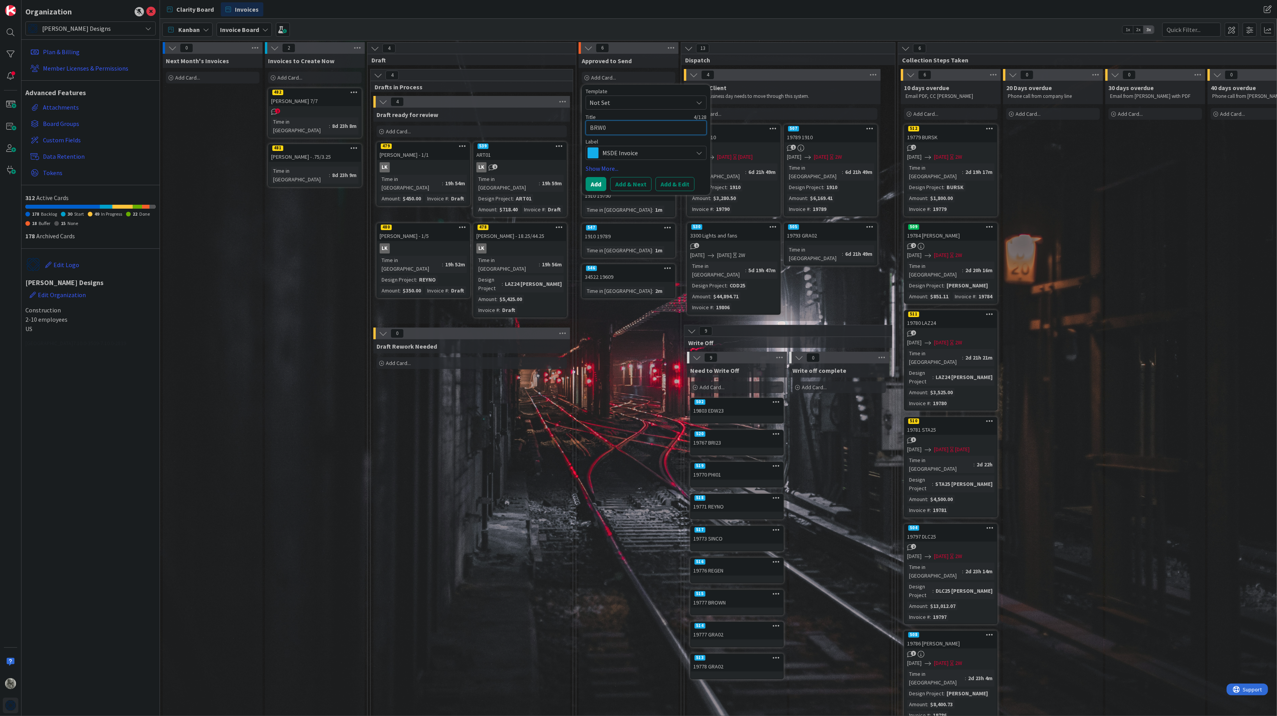
type textarea "BRW01"
type textarea "x"
type textarea "BRW01"
type textarea "x"
type textarea "BRW01 1"
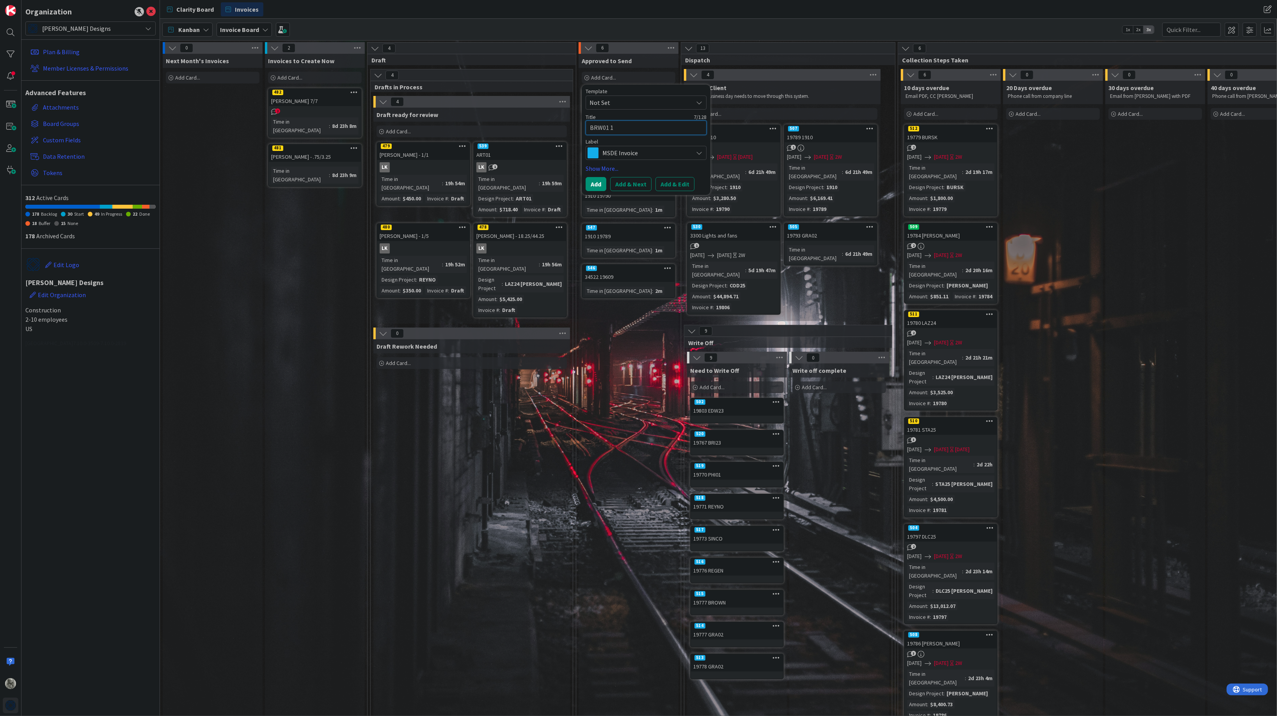
type textarea "x"
type textarea "BRW01 19"
type textarea "x"
type textarea "BRW01 197"
type textarea "x"
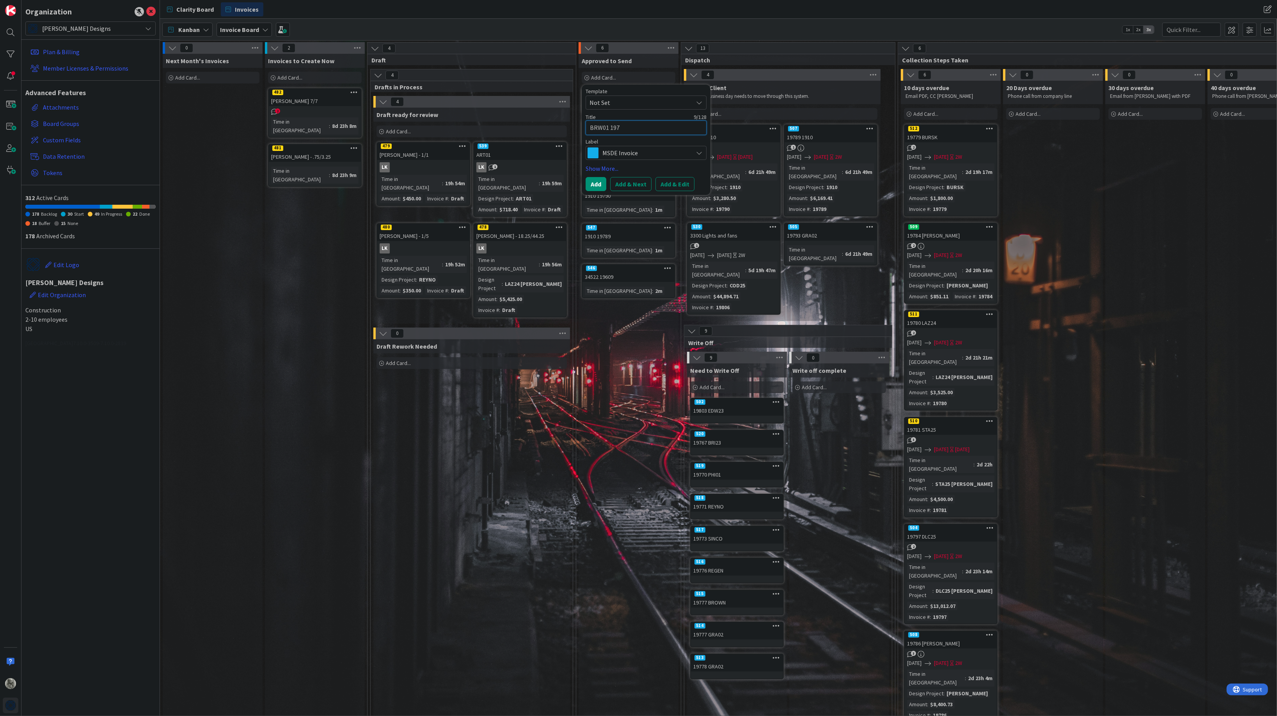
type textarea "BRW01 1975"
type textarea "x"
type textarea "BRW01 19757"
click at [629, 183] on button "Add & Next" at bounding box center [630, 184] width 41 height 14
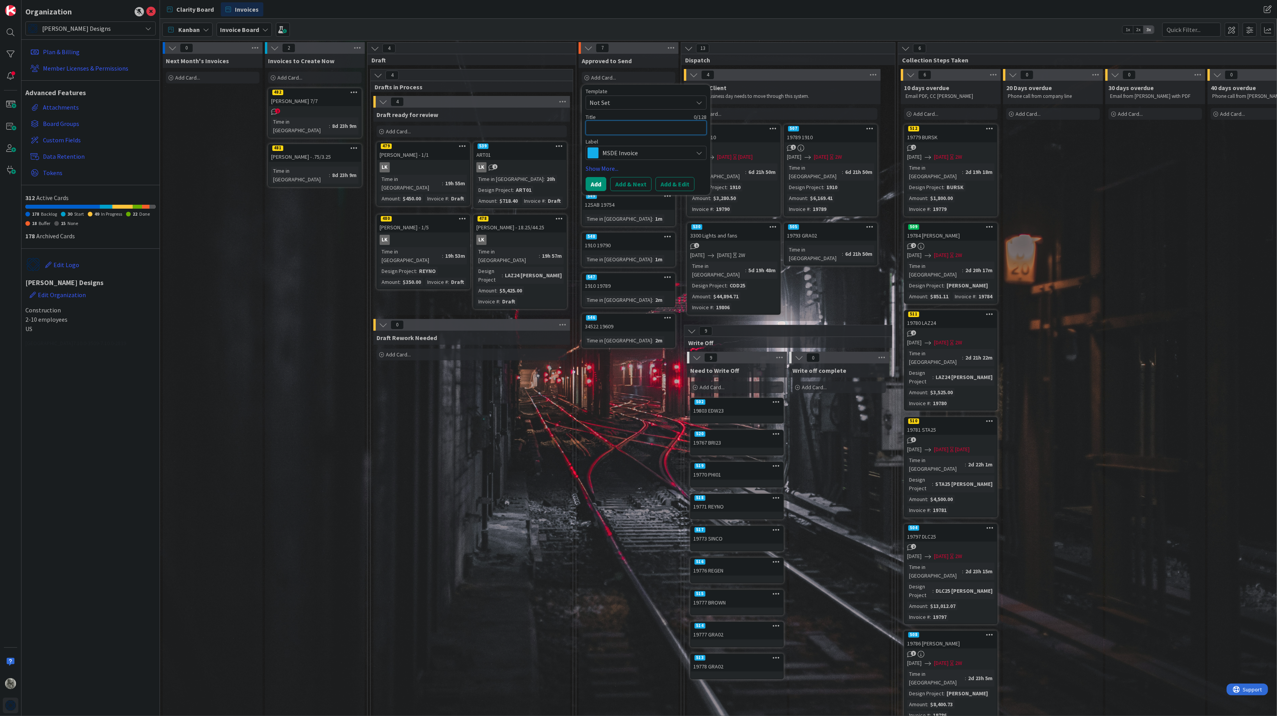
click at [620, 128] on textarea at bounding box center [646, 128] width 121 height 14
type textarea "x"
click at [632, 182] on button "Add & Next" at bounding box center [630, 184] width 41 height 14
click at [623, 129] on textarea at bounding box center [646, 128] width 121 height 14
click at [634, 185] on button "Add & Next" at bounding box center [630, 184] width 41 height 14
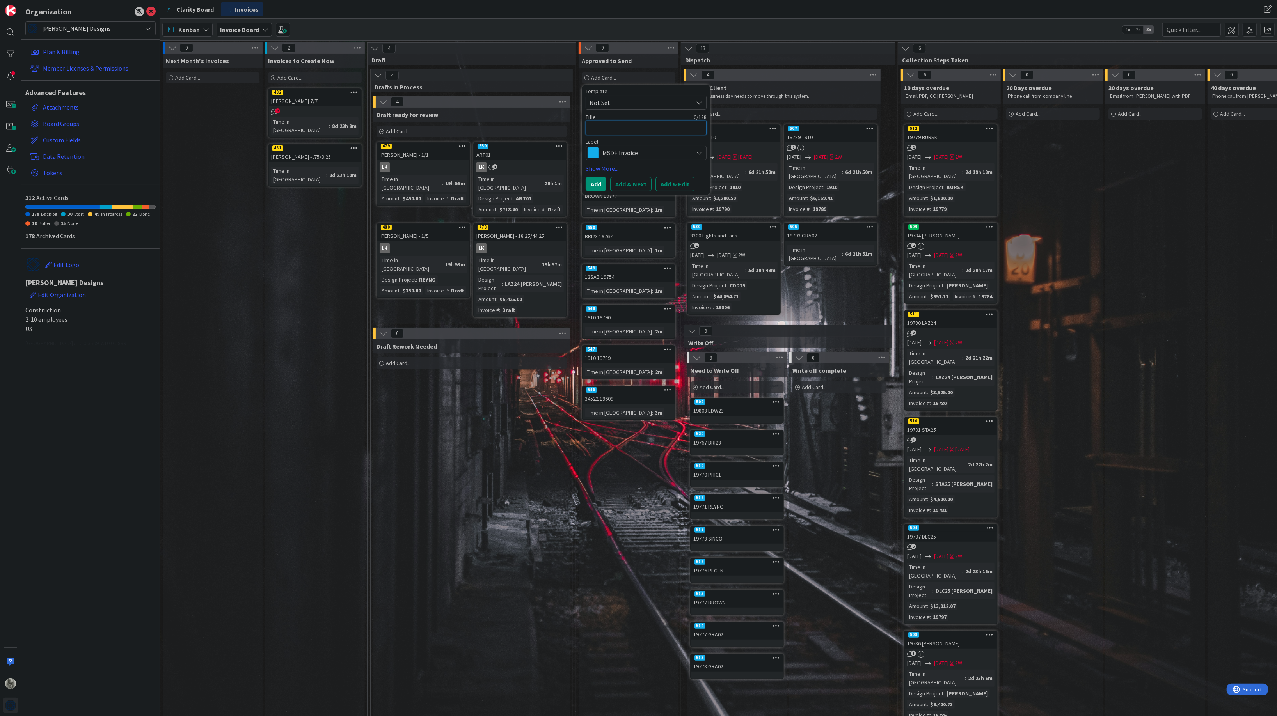
click at [615, 126] on textarea at bounding box center [646, 128] width 121 height 14
click at [633, 185] on button "Add & Next" at bounding box center [630, 184] width 41 height 14
click at [627, 128] on textarea at bounding box center [646, 128] width 121 height 14
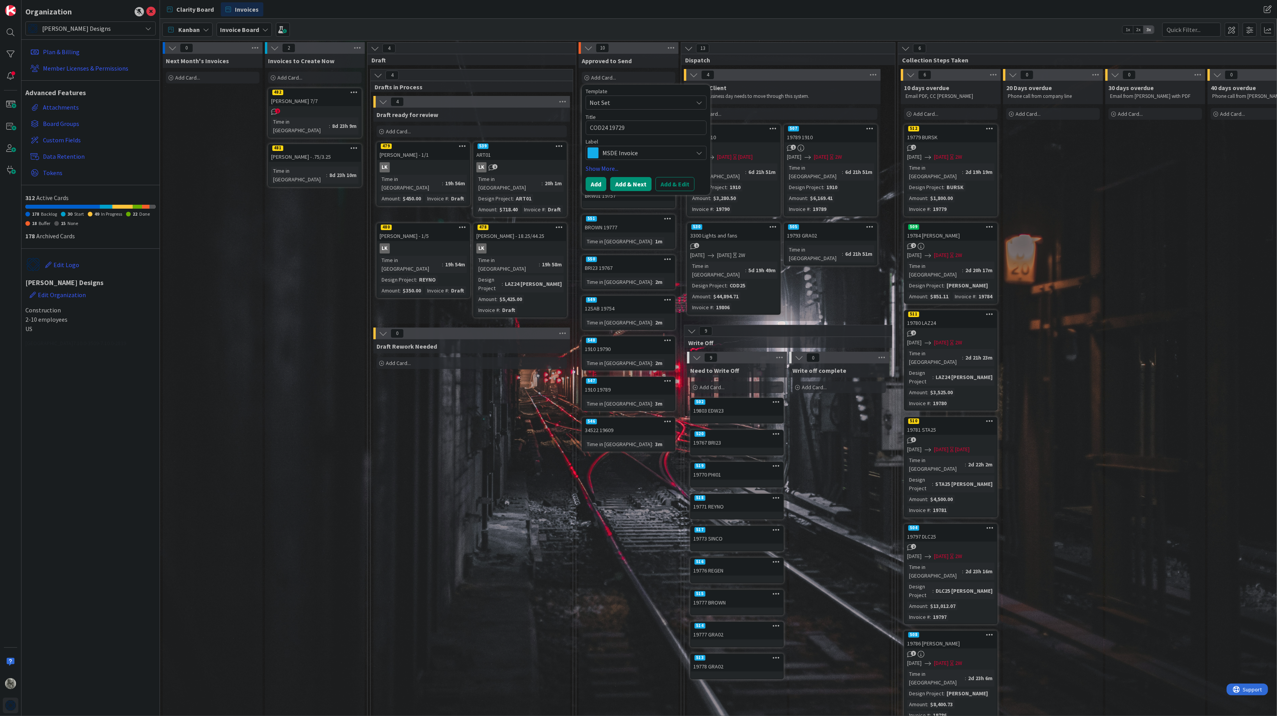
click at [632, 180] on button "Add & Next" at bounding box center [630, 184] width 41 height 14
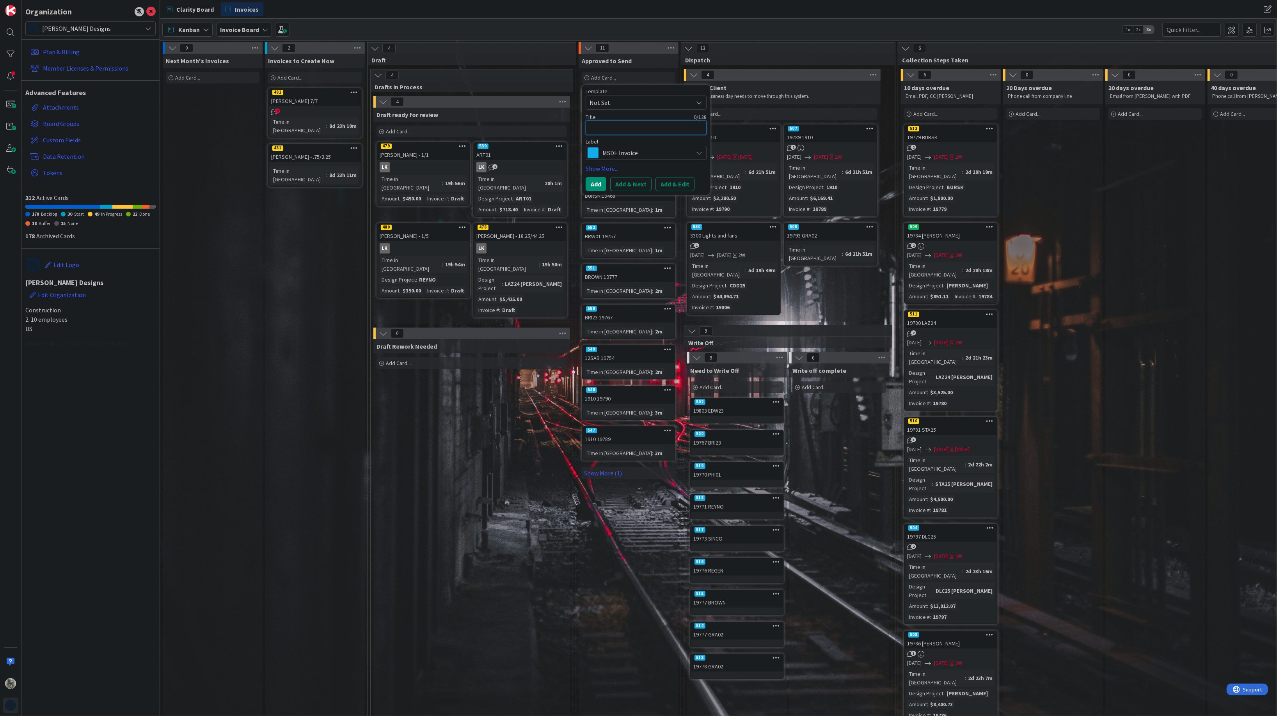
click at [611, 127] on textarea at bounding box center [646, 128] width 121 height 14
click at [628, 182] on button "Add & Next" at bounding box center [630, 184] width 41 height 14
click at [616, 129] on textarea at bounding box center [646, 128] width 121 height 14
click at [627, 185] on button "Add & Next" at bounding box center [630, 184] width 41 height 14
click at [614, 127] on textarea at bounding box center [646, 128] width 121 height 14
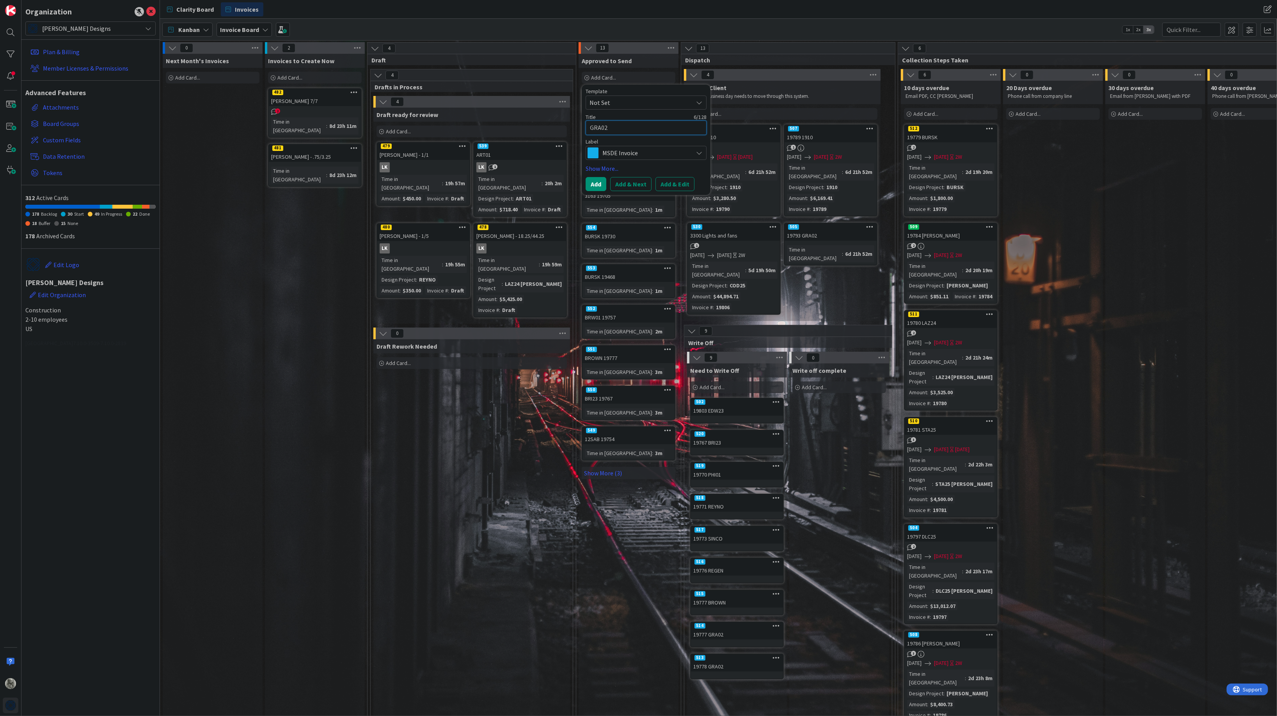
drag, startPoint x: 628, startPoint y: 127, endPoint x: 570, endPoint y: 126, distance: 57.8
click at [570, 126] on div "0 Next Month's Invoices Add Card... 2 Invoices to Create Now Add Card... 482 [P…" at bounding box center [914, 389] width 1504 height 695
drag, startPoint x: 629, startPoint y: 128, endPoint x: 587, endPoint y: 125, distance: 42.2
click at [587, 125] on textarea "GRA02" at bounding box center [646, 128] width 121 height 14
click at [618, 128] on textarea "GRA02" at bounding box center [646, 128] width 121 height 14
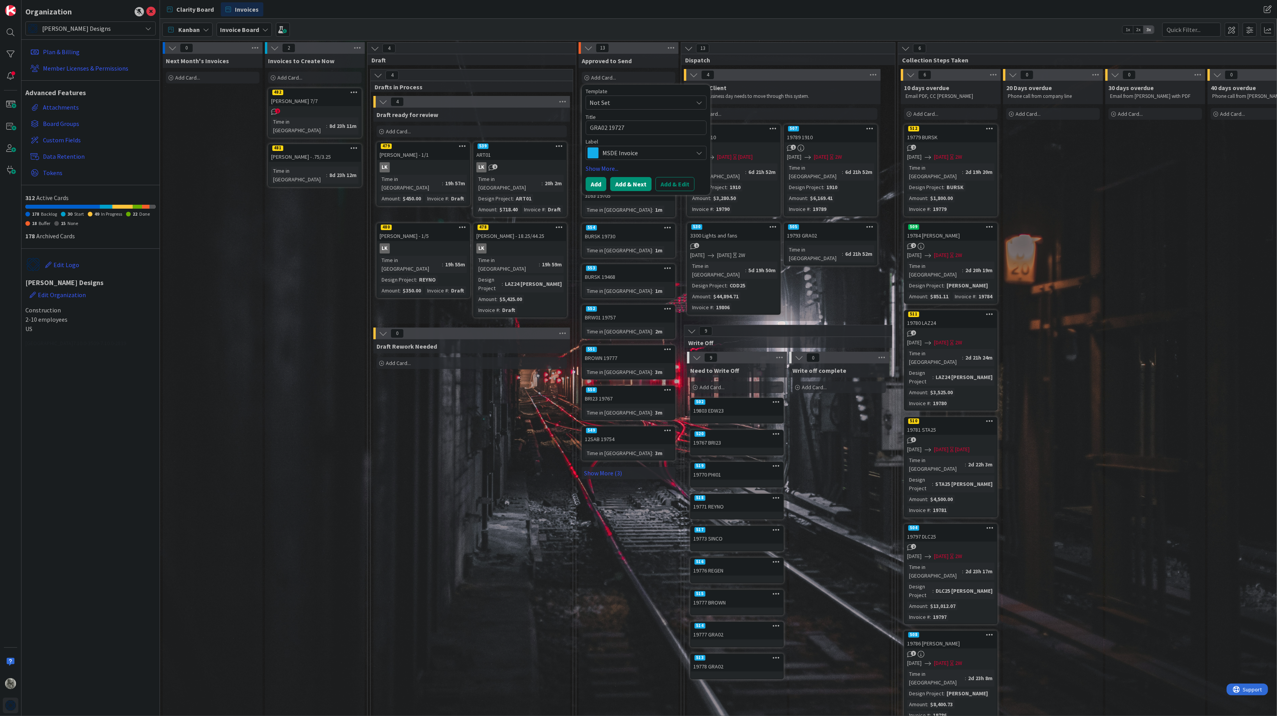
click at [637, 183] on button "Add & Next" at bounding box center [630, 184] width 41 height 14
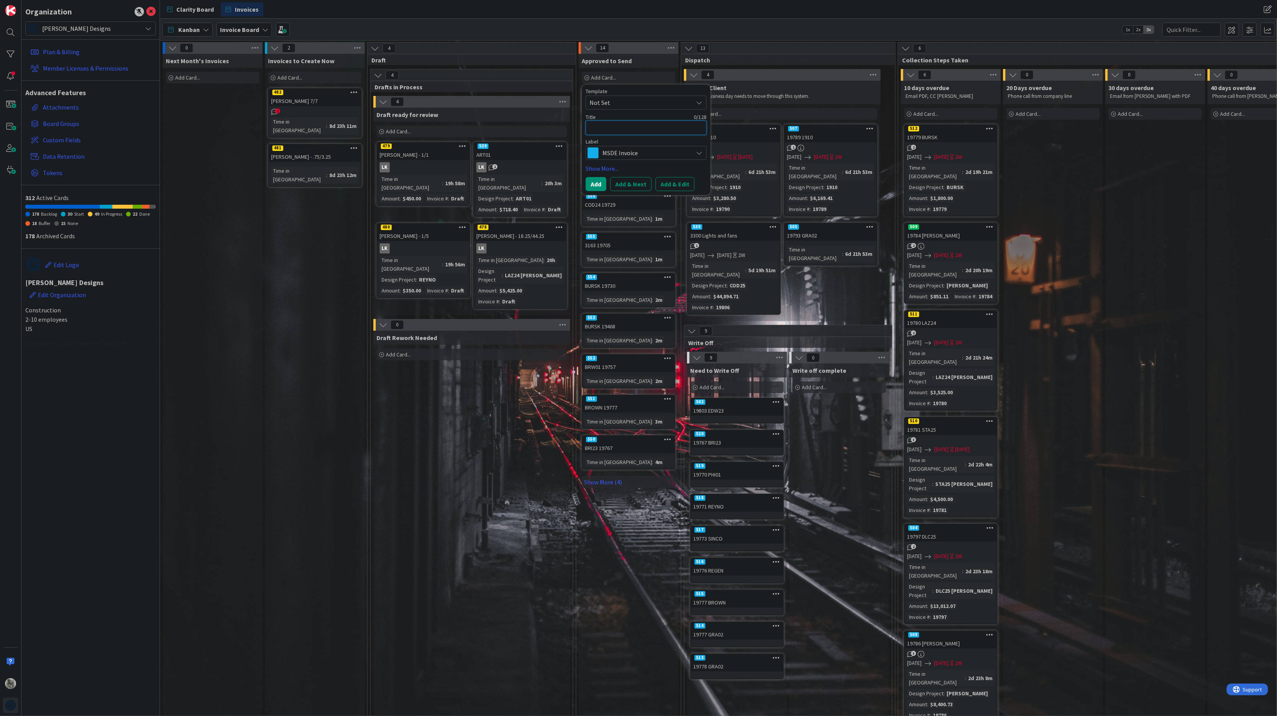
click at [611, 128] on textarea at bounding box center [646, 128] width 121 height 14
paste textarea "GRA02"
click at [625, 185] on button "Add & Next" at bounding box center [630, 184] width 41 height 14
click at [622, 125] on textarea at bounding box center [646, 128] width 121 height 14
paste textarea "GRA02"
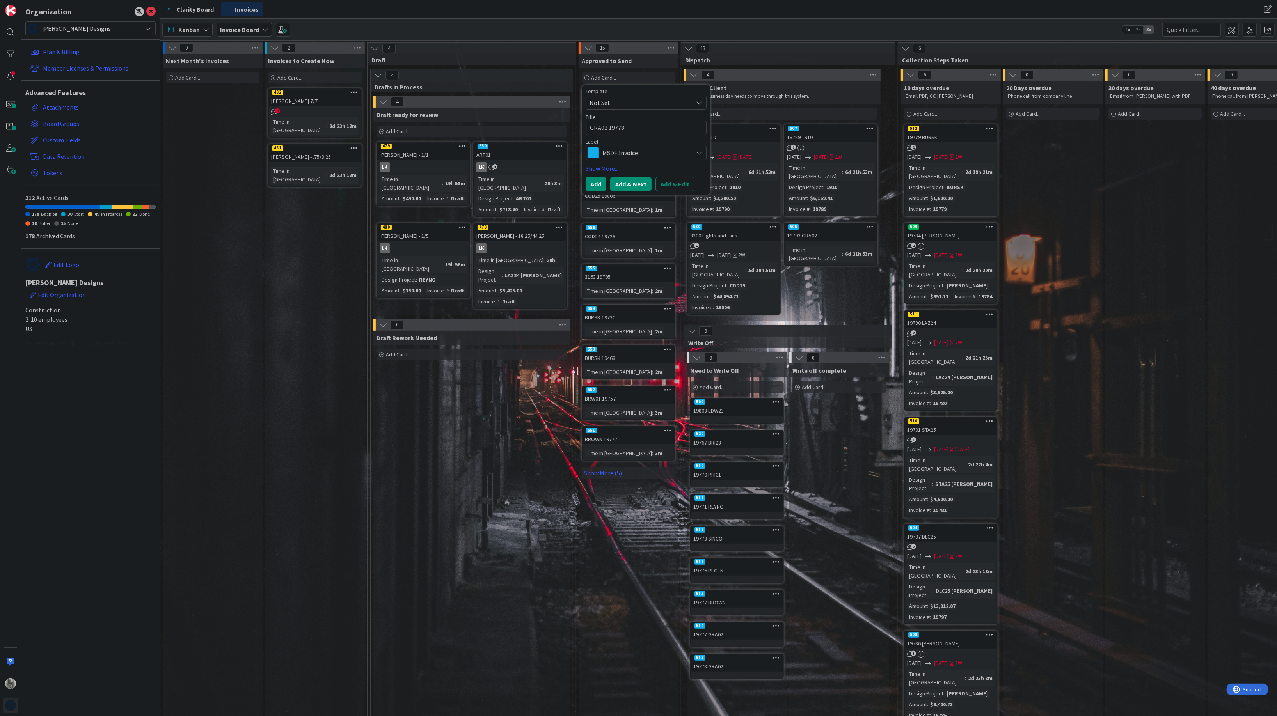
click at [630, 186] on button "Add & Next" at bounding box center [630, 184] width 41 height 14
click at [611, 130] on textarea at bounding box center [646, 128] width 121 height 14
paste textarea "GRA02"
click at [640, 183] on button "Add & Next" at bounding box center [630, 184] width 41 height 14
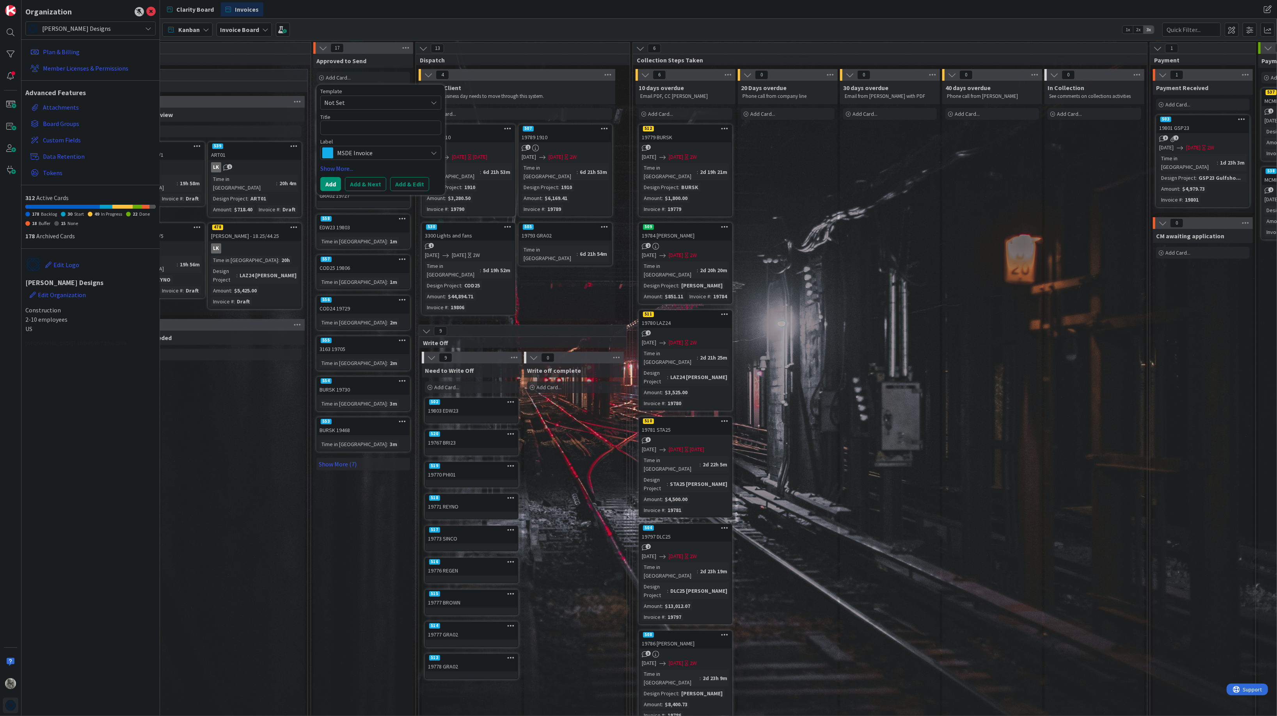
scroll to position [0, 265]
click at [350, 130] on textarea at bounding box center [381, 128] width 121 height 14
click at [373, 179] on button "Add & Next" at bounding box center [366, 184] width 41 height 14
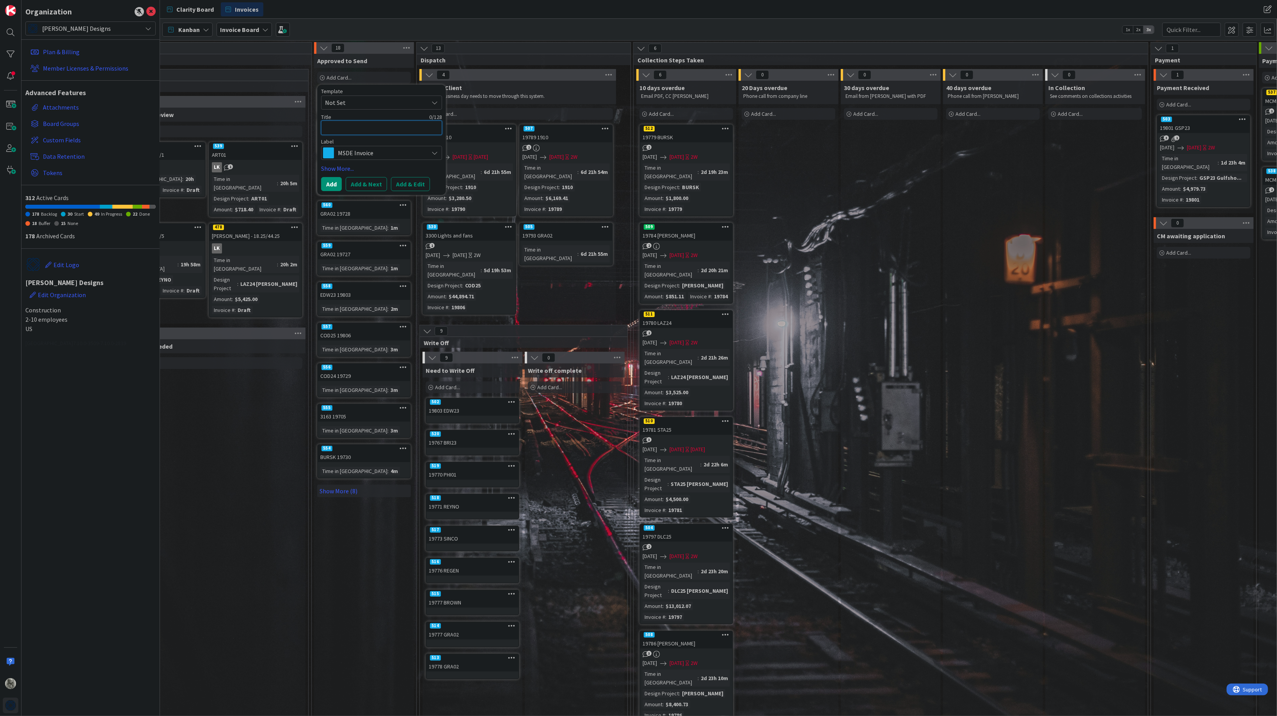
click at [352, 125] on textarea at bounding box center [381, 128] width 121 height 14
click at [361, 180] on button "Add & Next" at bounding box center [366, 184] width 41 height 14
click at [341, 130] on textarea at bounding box center [381, 128] width 121 height 14
